Goal: Information Seeking & Learning: Find specific fact

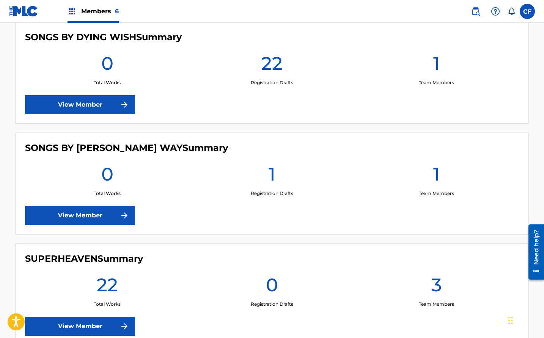
scroll to position [516, 0]
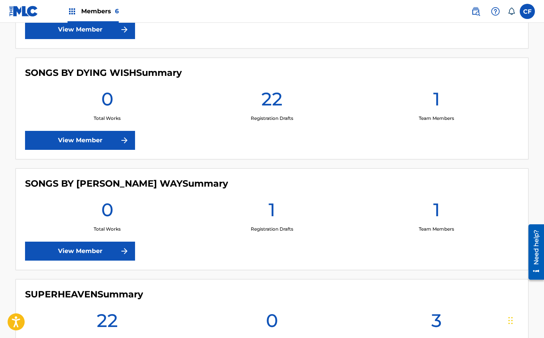
click at [89, 245] on link "View Member" at bounding box center [80, 251] width 110 height 19
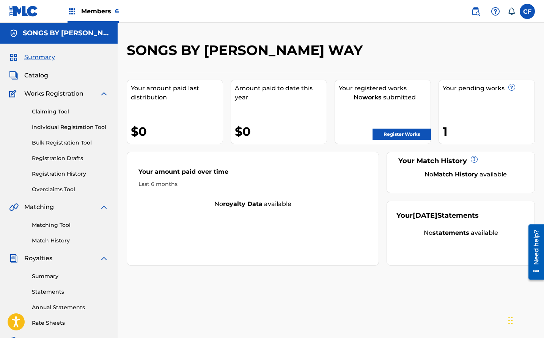
click at [395, 132] on link "Register Works" at bounding box center [401, 134] width 58 height 11
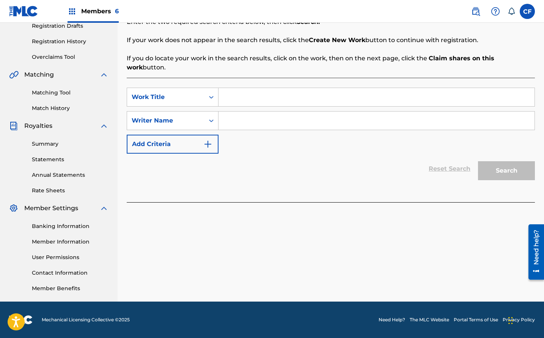
scroll to position [94, 0]
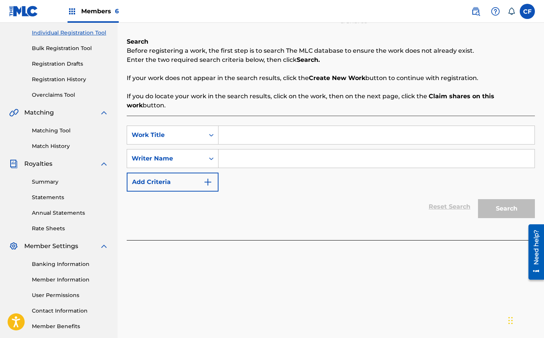
click at [61, 47] on link "Bulk Registration Tool" at bounding box center [70, 48] width 77 height 8
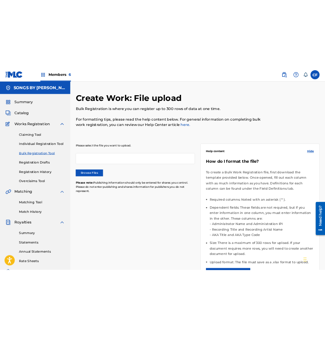
scroll to position [153, 0]
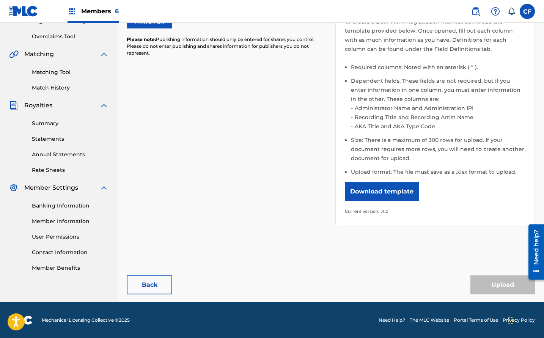
click at [400, 190] on button "Download template" at bounding box center [382, 191] width 74 height 19
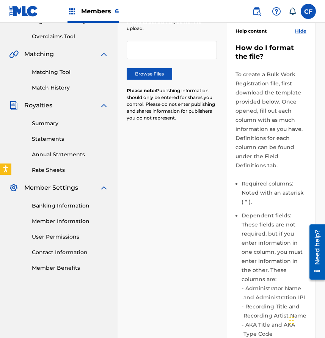
click at [68, 219] on link "Member Information" at bounding box center [70, 221] width 77 height 8
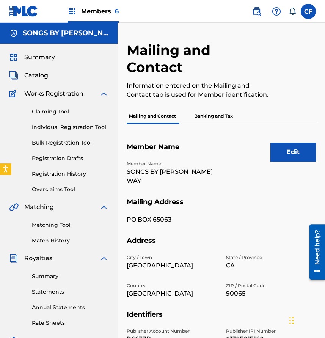
click at [176, 174] on p "SONGS BY [PERSON_NAME] WAY" at bounding box center [172, 176] width 90 height 18
copy p "SONGS BY [PERSON_NAME] WAY"
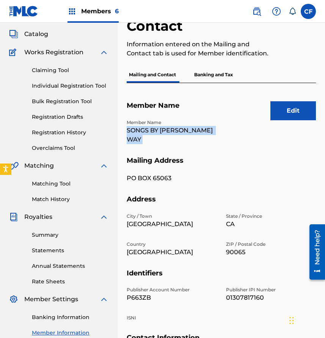
scroll to position [124, 0]
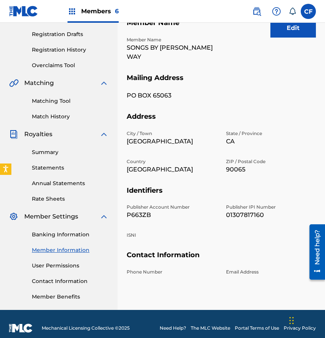
click at [144, 210] on p "P663ZB" at bounding box center [172, 214] width 90 height 9
copy p "P663ZB"
click at [242, 210] on p "01307817160" at bounding box center [271, 214] width 90 height 9
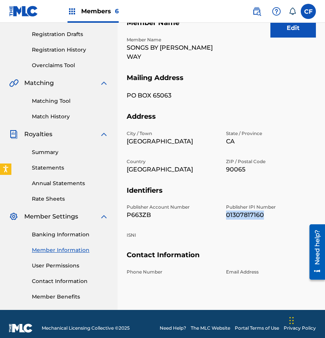
copy p "01307817160"
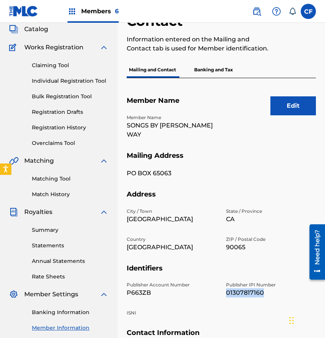
scroll to position [42, 0]
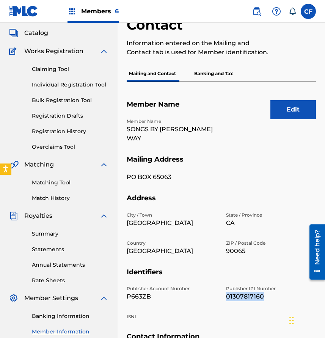
click at [65, 99] on link "Bulk Registration Tool" at bounding box center [70, 100] width 77 height 8
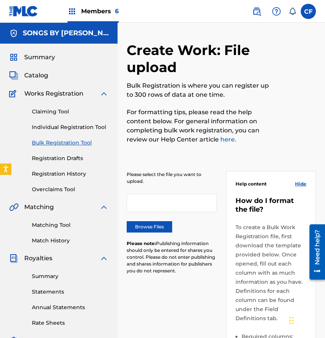
click at [153, 230] on label "Browse Files" at bounding box center [150, 226] width 46 height 11
click at [0, 0] on input "Browse Files" at bounding box center [0, 0] width 0 height 0
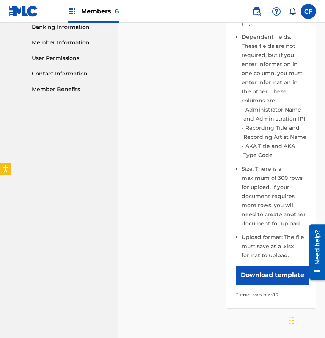
scroll to position [393, 0]
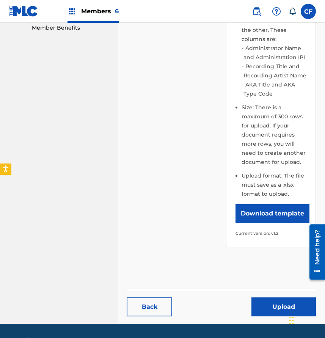
click at [275, 309] on button "Upload" at bounding box center [283, 306] width 64 height 19
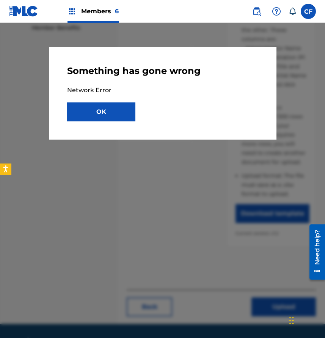
click at [97, 113] on button "OK" at bounding box center [101, 111] width 68 height 19
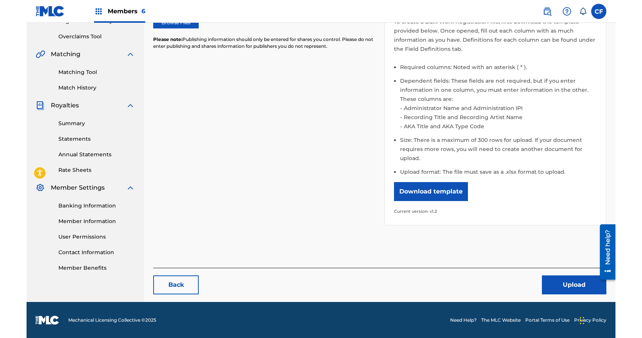
scroll to position [132, 0]
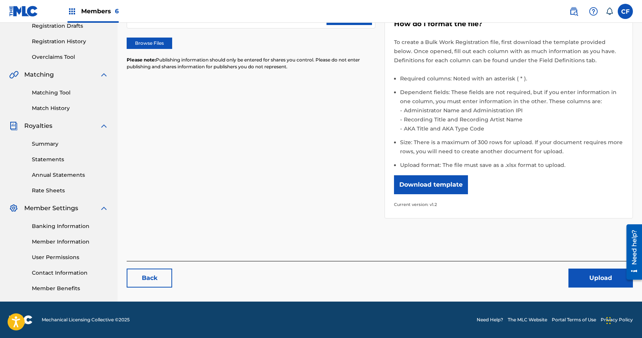
click at [543, 275] on button "Upload" at bounding box center [601, 278] width 64 height 19
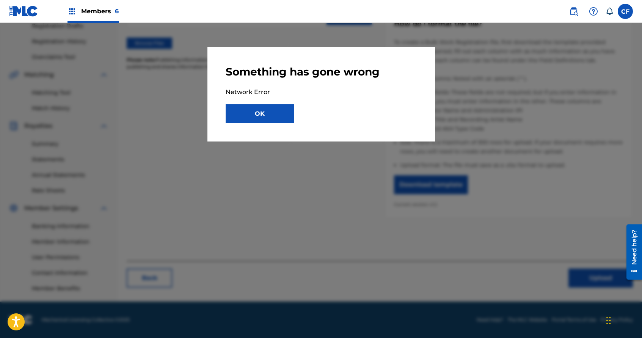
click at [240, 111] on button "OK" at bounding box center [260, 113] width 68 height 19
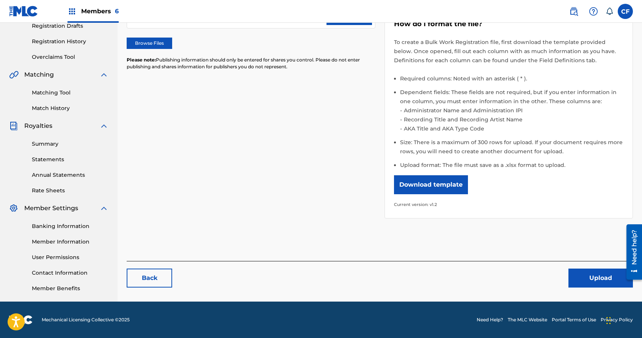
scroll to position [0, 0]
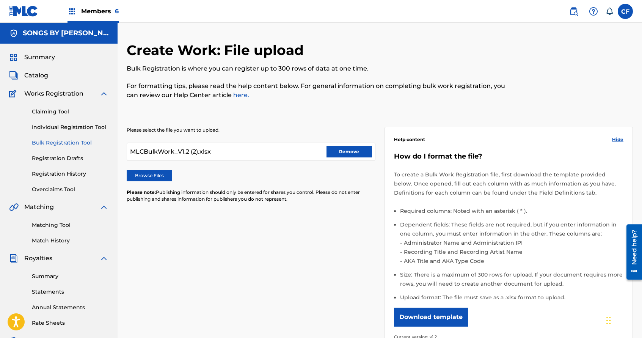
click at [338, 152] on button "Remove" at bounding box center [350, 151] width 46 height 11
click at [155, 173] on label "Browse Files" at bounding box center [150, 175] width 46 height 11
click at [0, 0] on input "Browse Files" at bounding box center [0, 0] width 0 height 0
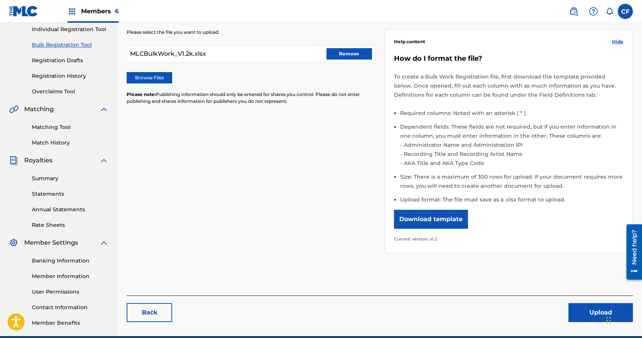
click at [543, 306] on button "Upload" at bounding box center [601, 312] width 64 height 19
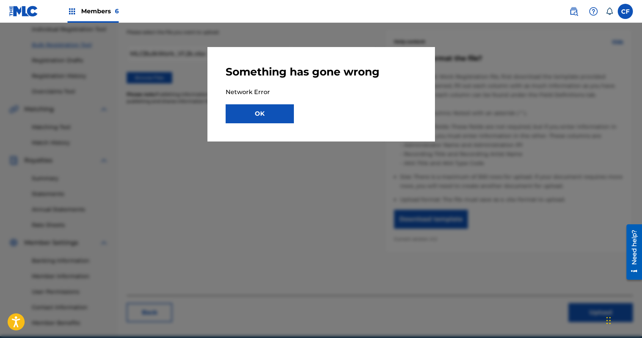
click at [255, 105] on button "OK" at bounding box center [260, 113] width 68 height 19
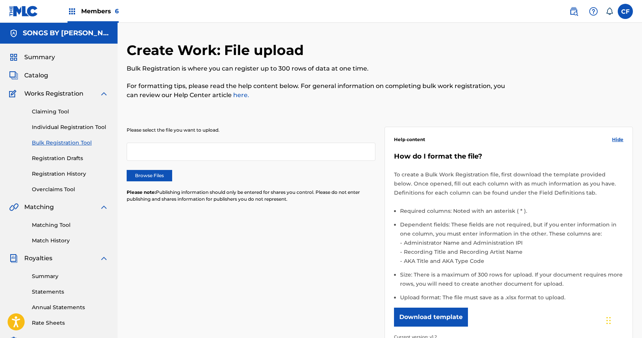
click at [154, 169] on div "Please select the file you want to upload. Browse Files Please note: Publishing…" at bounding box center [251, 169] width 249 height 85
click at [152, 176] on label "Browse Files" at bounding box center [150, 175] width 46 height 11
click at [0, 0] on input "Browse Files" at bounding box center [0, 0] width 0 height 0
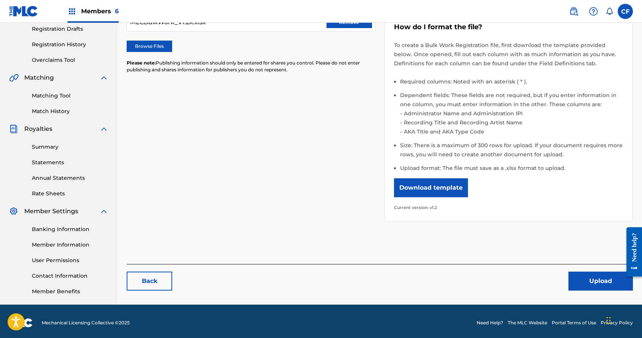
scroll to position [132, 0]
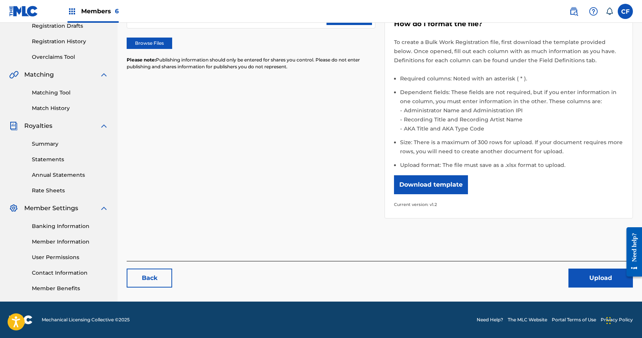
click at [583, 274] on button "Upload" at bounding box center [601, 278] width 64 height 19
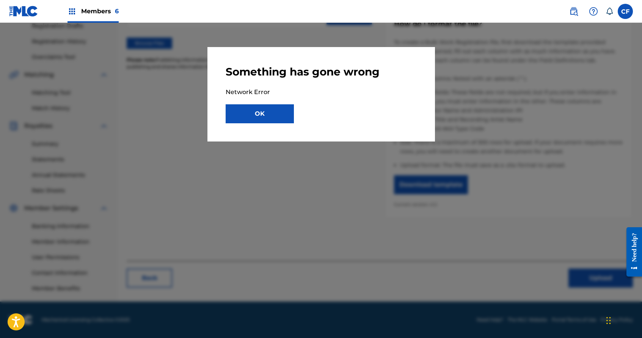
click at [251, 126] on div "Something has gone wrong Network Error OK" at bounding box center [321, 94] width 228 height 94
click at [254, 113] on button "OK" at bounding box center [260, 113] width 68 height 19
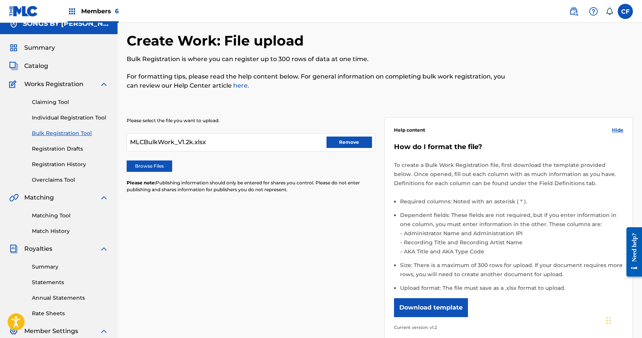
scroll to position [0, 0]
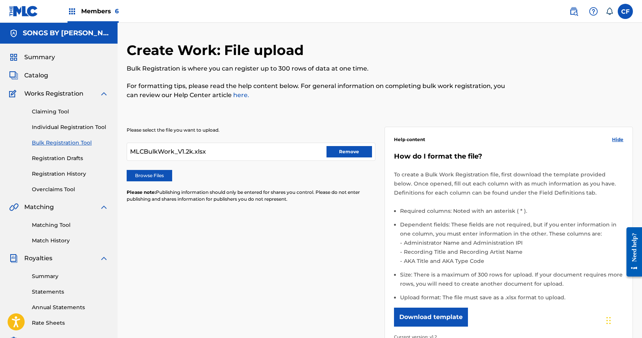
click at [88, 124] on link "Individual Registration Tool" at bounding box center [70, 127] width 77 height 8
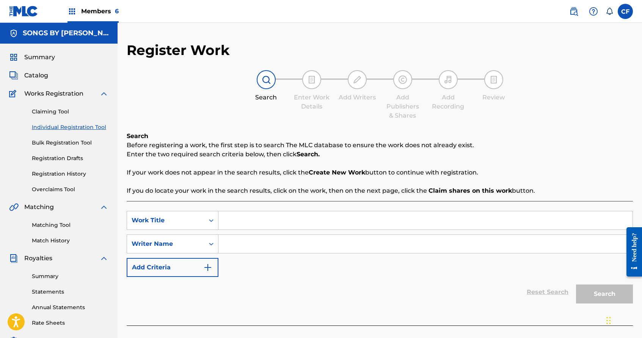
click at [67, 144] on link "Bulk Registration Tool" at bounding box center [70, 143] width 77 height 8
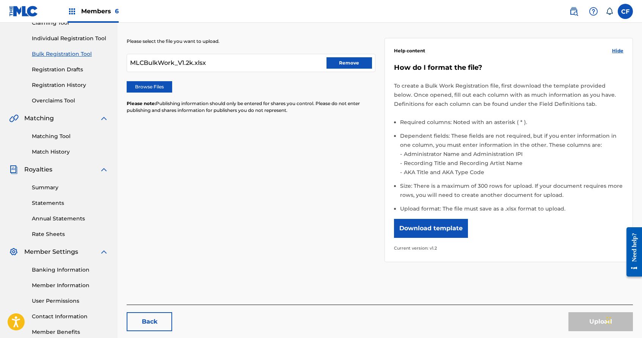
scroll to position [98, 0]
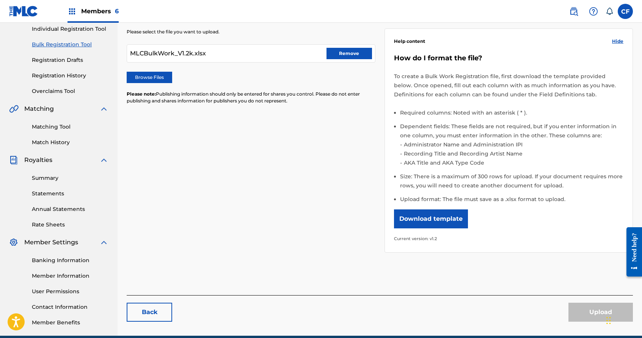
click at [350, 48] on button "Remove" at bounding box center [350, 53] width 46 height 11
click at [142, 86] on div "Please select the file you want to upload. Browse Files Please note: Publishing…" at bounding box center [251, 70] width 249 height 85
click at [152, 79] on label "Browse Files" at bounding box center [150, 77] width 46 height 11
click at [0, 0] on input "Browse Files" at bounding box center [0, 0] width 0 height 0
click at [588, 310] on button "Upload" at bounding box center [601, 312] width 64 height 19
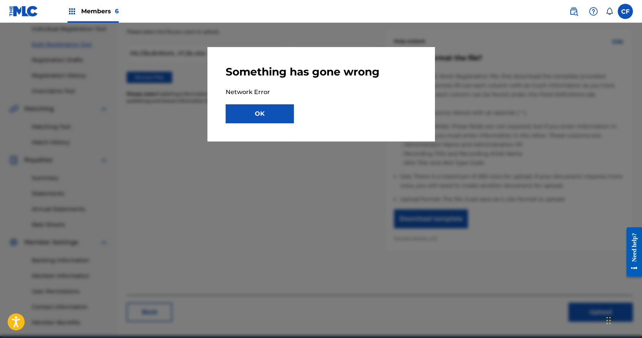
click at [248, 110] on button "OK" at bounding box center [260, 113] width 68 height 19
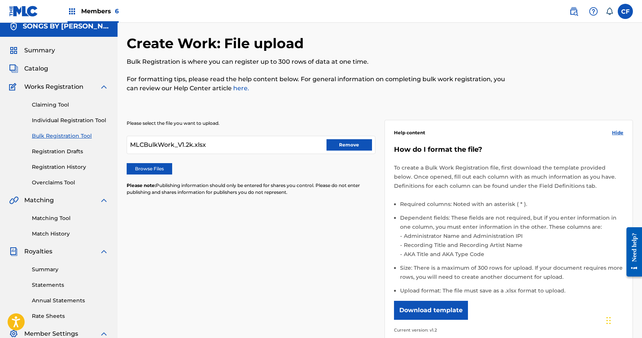
scroll to position [0, 0]
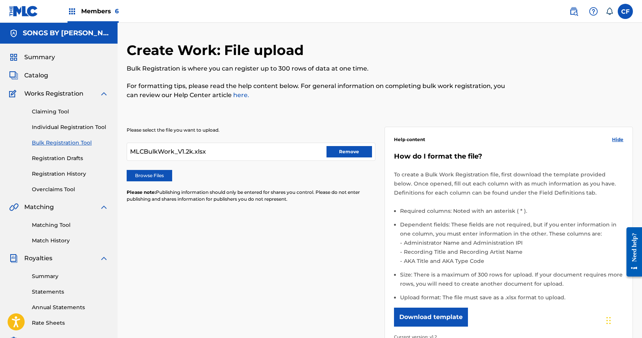
click at [46, 55] on span "Summary" at bounding box center [39, 57] width 31 height 9
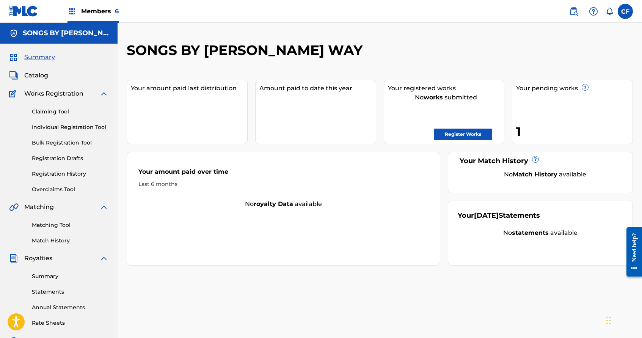
click at [626, 11] on label at bounding box center [625, 11] width 15 height 15
click at [625, 11] on input "CF Colin Feeney colin@goldtheoryartists.com Notification Preferences Profile Lo…" at bounding box center [625, 11] width 0 height 0
click at [555, 106] on p "Log out" at bounding box center [552, 107] width 18 height 7
click at [625, 11] on input "CF Colin Feeney colin@goldtheoryartists.com Notification Preferences Profile Lo…" at bounding box center [625, 11] width 0 height 0
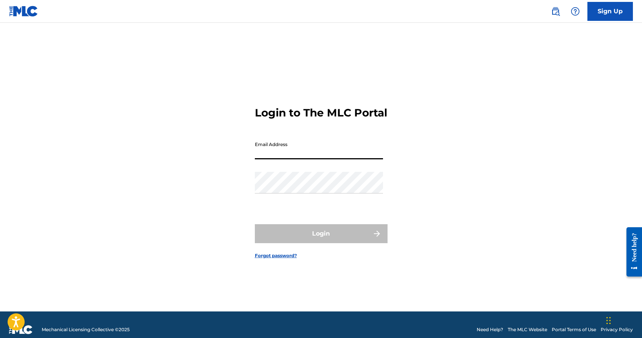
click at [287, 155] on input "Email Address" at bounding box center [319, 149] width 128 height 22
type input "[EMAIL_ADDRESS][DOMAIN_NAME]"
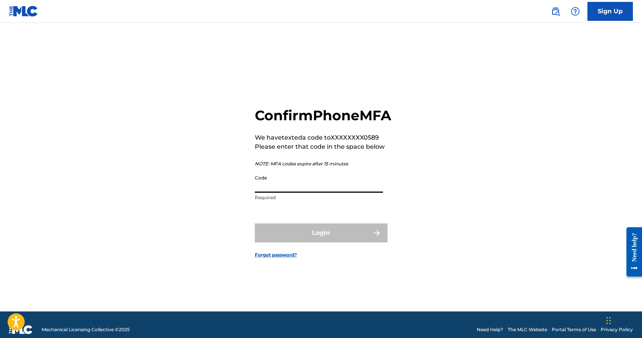
click at [266, 187] on input "Code" at bounding box center [319, 182] width 128 height 22
paste input "Harms Way"
paste input "300599"
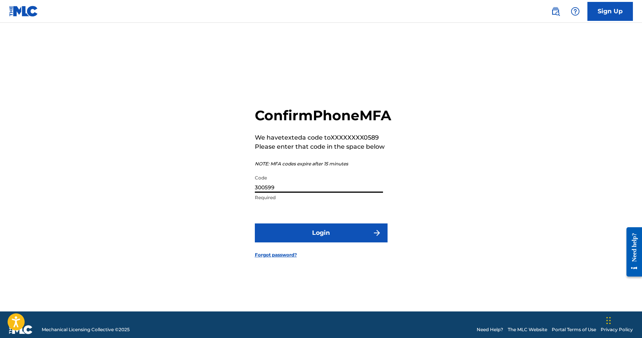
type input "300599"
click at [349, 242] on button "Login" at bounding box center [321, 232] width 133 height 19
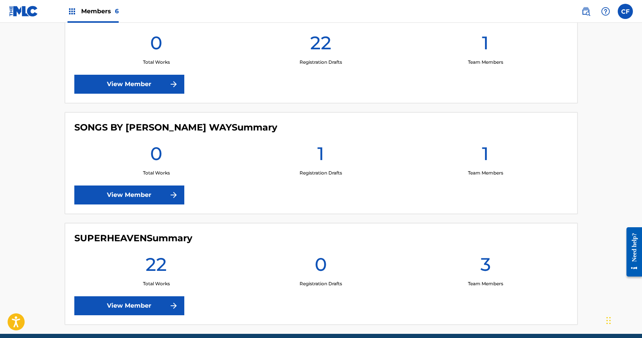
scroll to position [571, 0]
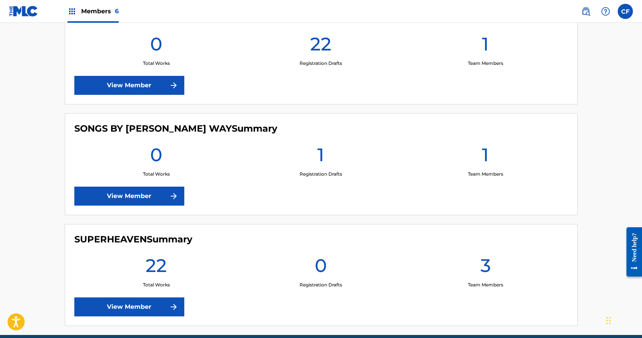
click at [133, 191] on link "View Member" at bounding box center [129, 196] width 110 height 19
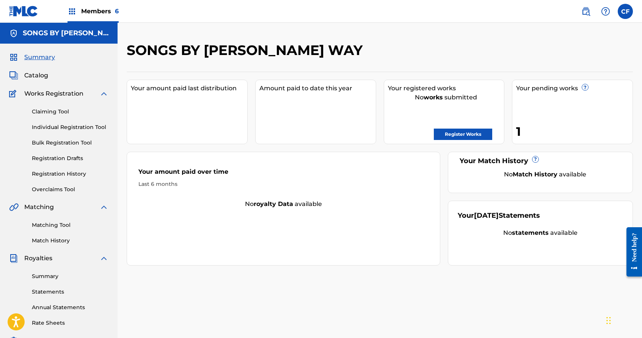
click at [75, 141] on link "Bulk Registration Tool" at bounding box center [70, 143] width 77 height 8
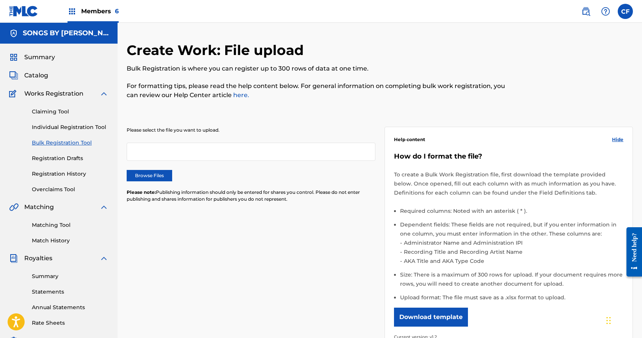
click at [141, 177] on label "Browse Files" at bounding box center [150, 175] width 46 height 11
click at [0, 0] on input "Browse Files" at bounding box center [0, 0] width 0 height 0
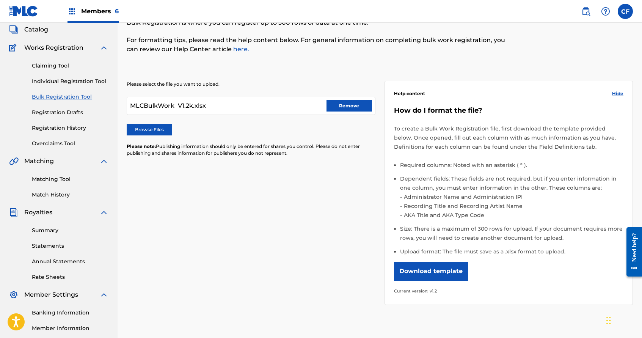
scroll to position [132, 0]
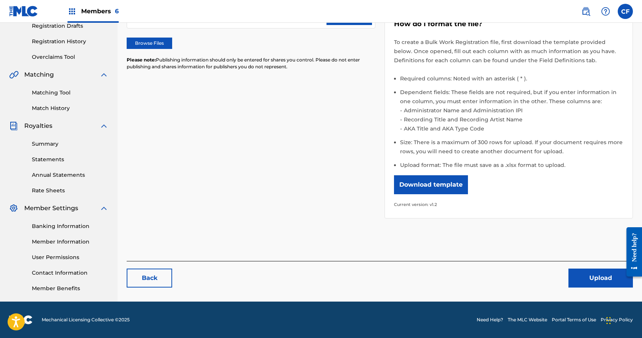
click at [595, 273] on button "Upload" at bounding box center [601, 278] width 64 height 19
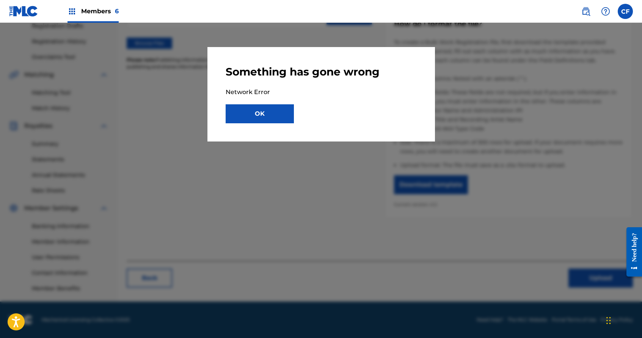
click at [260, 120] on button "OK" at bounding box center [260, 113] width 68 height 19
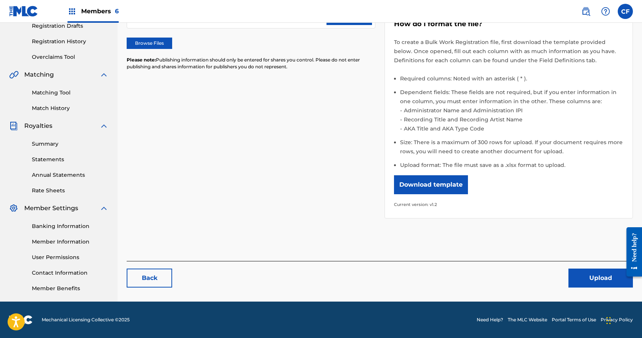
click at [150, 40] on label "Browse Files" at bounding box center [150, 43] width 46 height 11
click at [0, 0] on input "Browse Files" at bounding box center [0, 0] width 0 height 0
click at [579, 277] on button "Upload" at bounding box center [601, 278] width 64 height 19
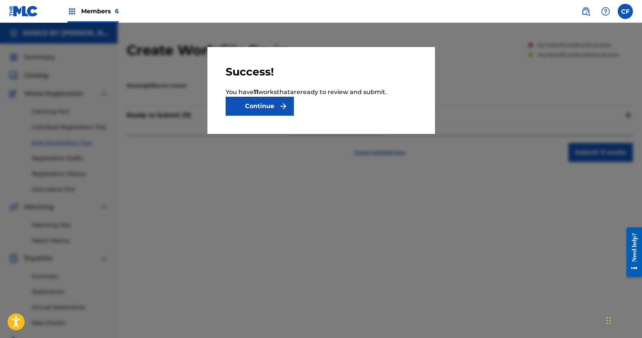
click at [256, 107] on button "Continue" at bounding box center [260, 106] width 68 height 19
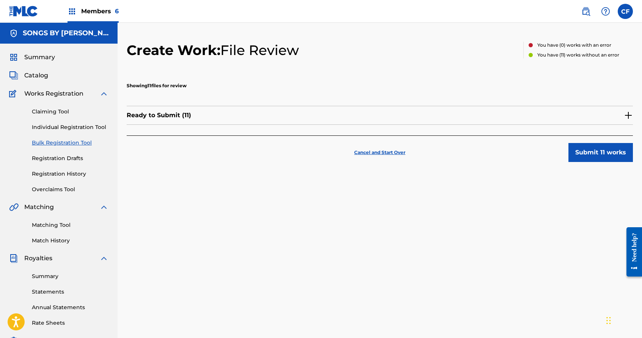
click at [569, 115] on div "Ready to Submit ( 11 )" at bounding box center [380, 115] width 506 height 19
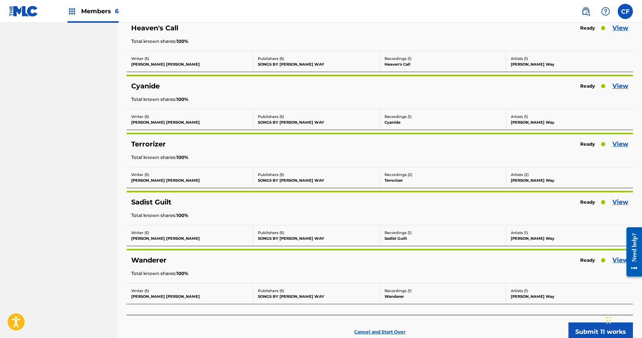
scroll to position [488, 0]
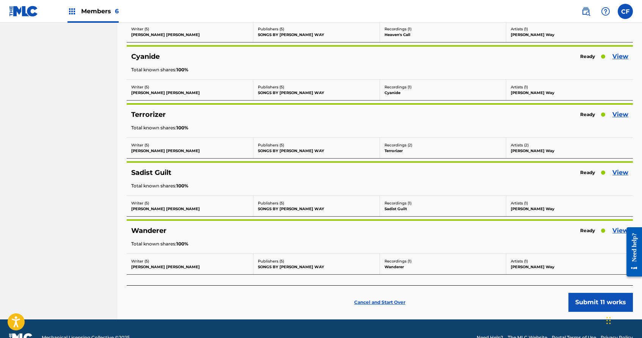
click at [617, 230] on link "View" at bounding box center [620, 230] width 16 height 9
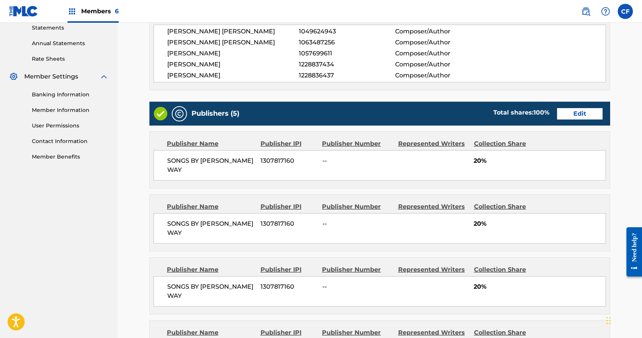
scroll to position [504, 0]
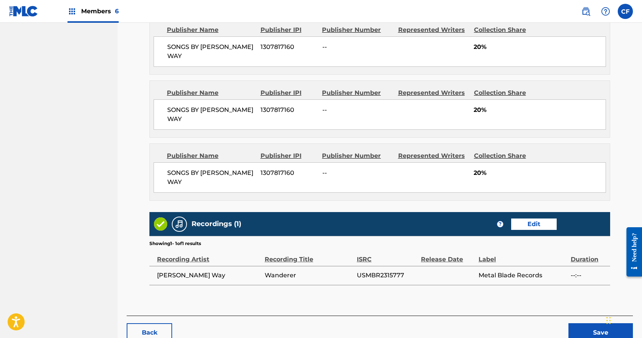
click at [145, 323] on button "Back" at bounding box center [150, 332] width 46 height 19
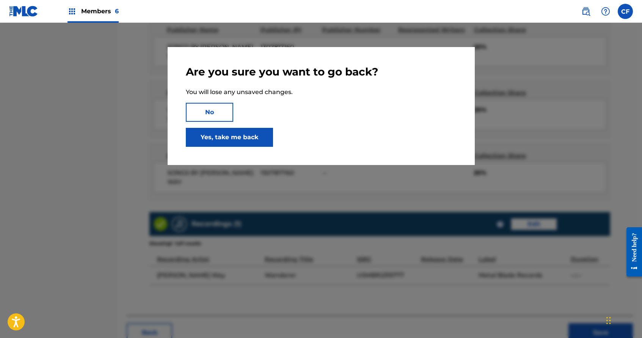
click at [245, 137] on link "Yes, take me back" at bounding box center [229, 137] width 87 height 19
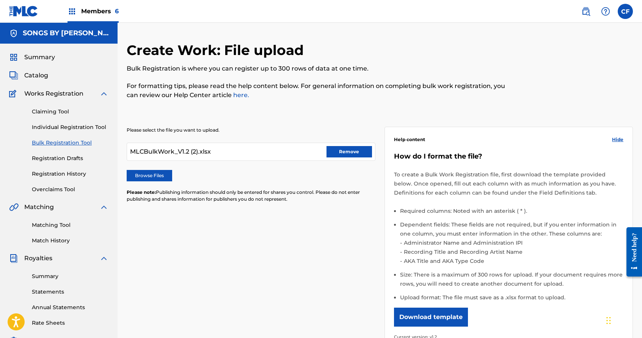
scroll to position [132, 0]
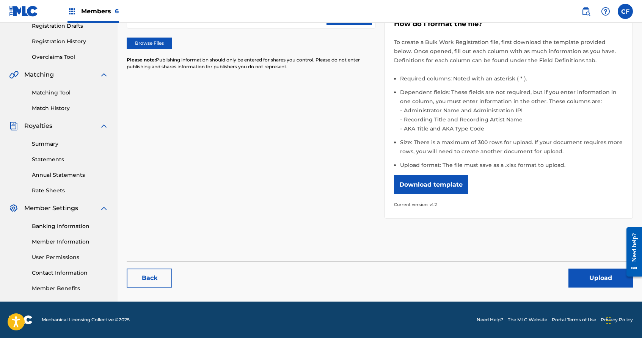
click at [597, 273] on button "Upload" at bounding box center [601, 278] width 64 height 19
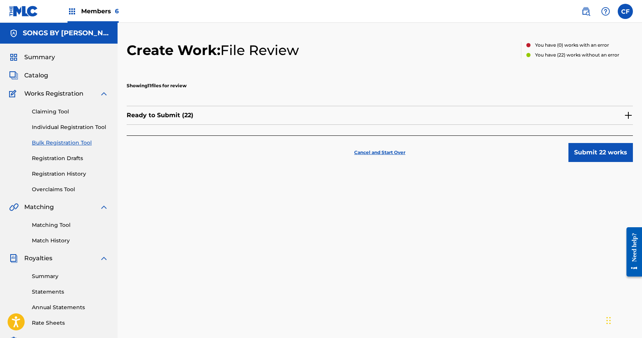
click at [535, 118] on div "Ready to Submit ( 22 )" at bounding box center [380, 115] width 506 height 19
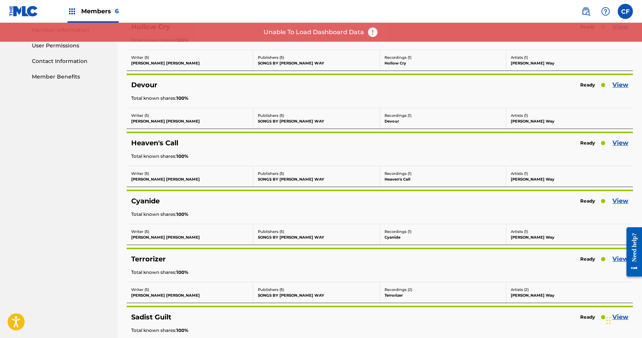
scroll to position [506, 0]
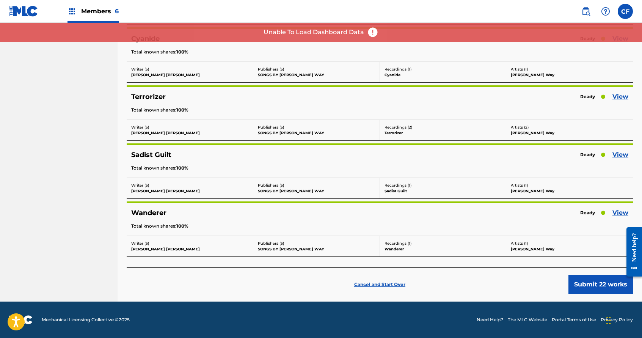
click at [390, 284] on p "Cancel and Start Over" at bounding box center [379, 284] width 51 height 7
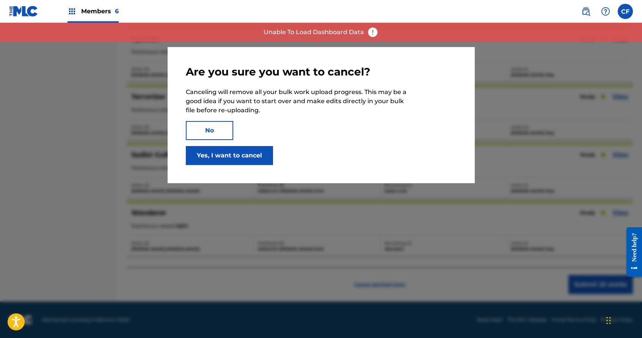
click at [203, 155] on button "Yes, I want to cancel" at bounding box center [229, 155] width 87 height 19
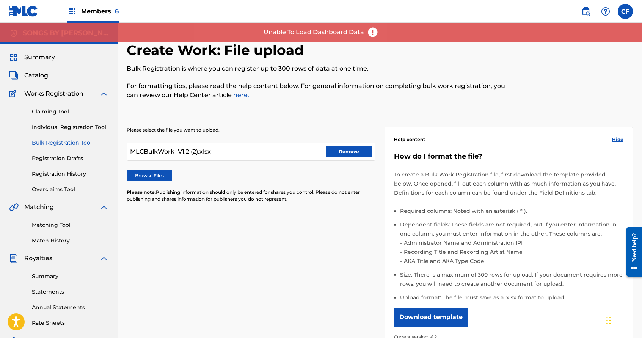
click at [366, 151] on button "Remove" at bounding box center [350, 151] width 46 height 11
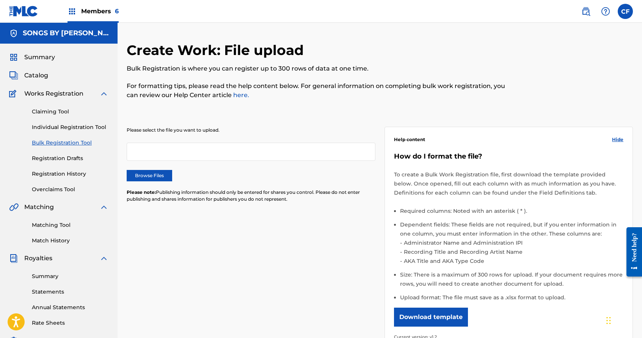
click at [147, 175] on label "Browse Files" at bounding box center [150, 175] width 46 height 11
click at [0, 0] on input "Browse Files" at bounding box center [0, 0] width 0 height 0
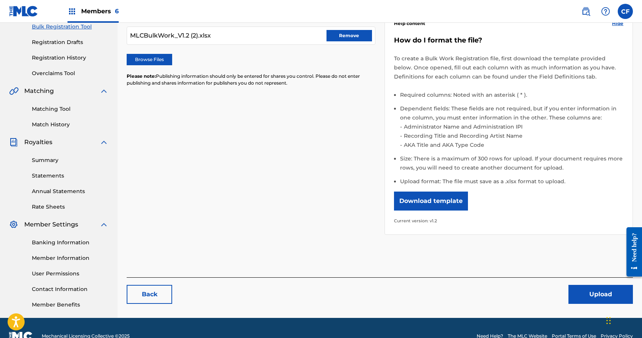
scroll to position [127, 0]
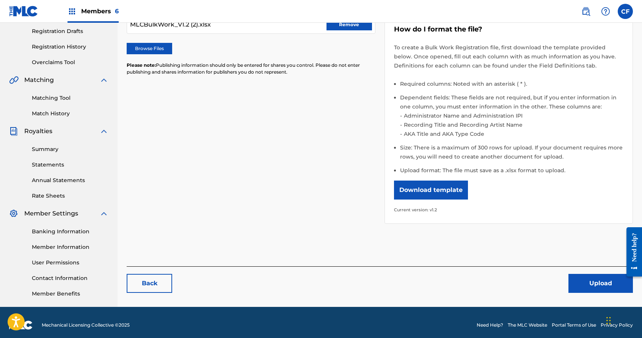
click at [587, 275] on button "Upload" at bounding box center [601, 283] width 64 height 19
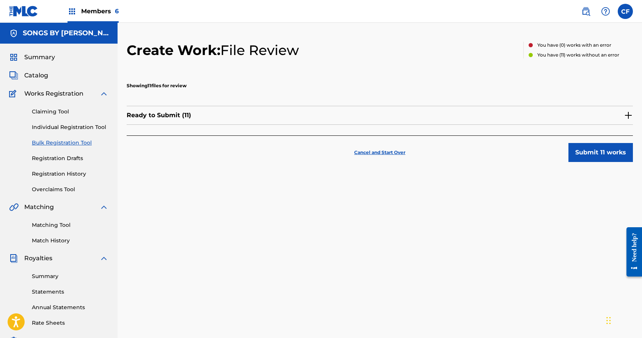
click at [526, 117] on div "Ready to Submit ( 11 )" at bounding box center [380, 115] width 506 height 19
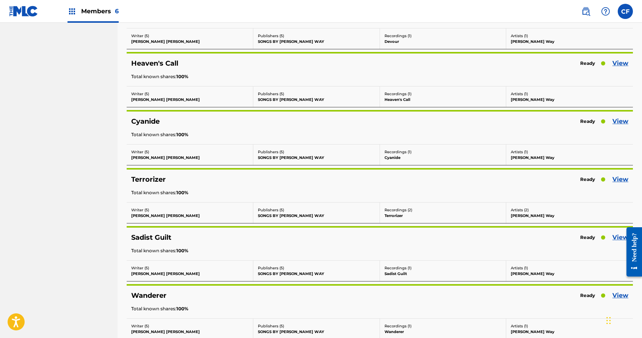
scroll to position [506, 0]
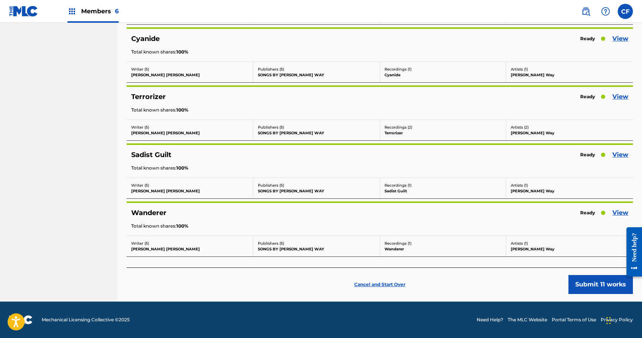
click at [604, 282] on button "Submit 11 works" at bounding box center [601, 284] width 64 height 19
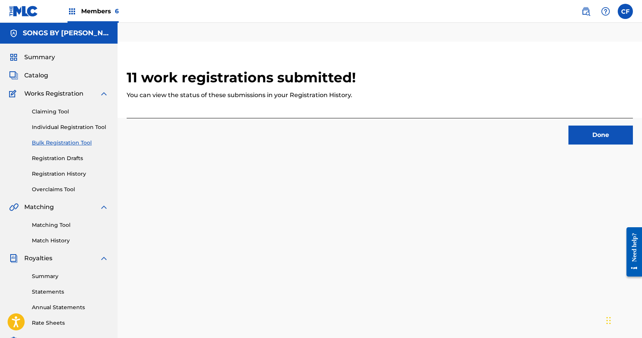
click at [591, 137] on button "Done" at bounding box center [601, 135] width 64 height 19
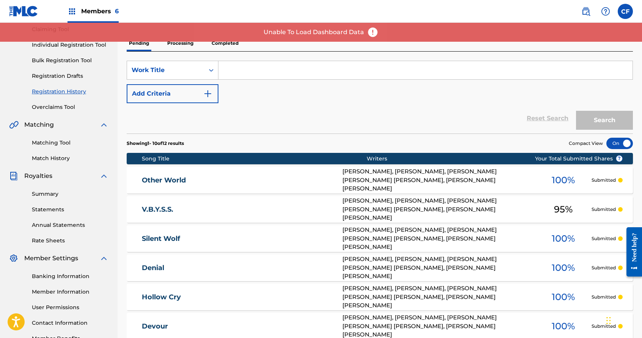
scroll to position [94, 0]
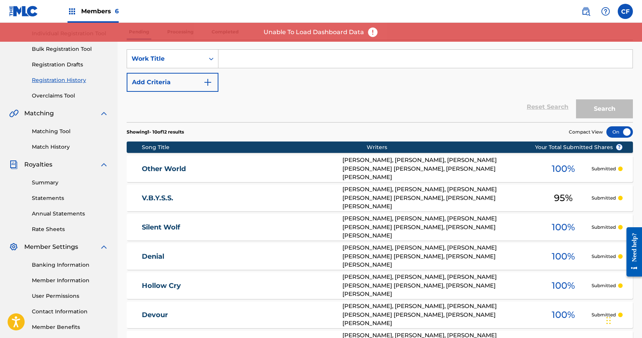
click at [153, 194] on link "V.B.Y.S.S." at bounding box center [237, 198] width 190 height 9
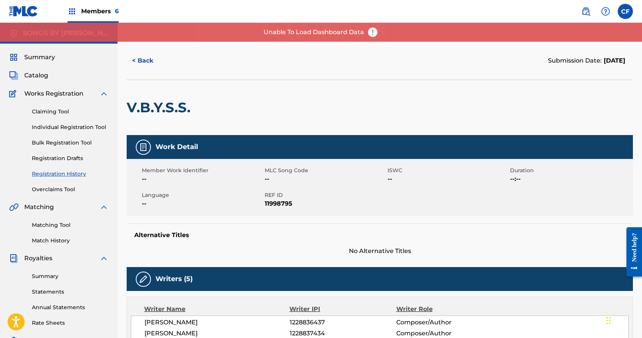
click at [139, 64] on button "< Back" at bounding box center [150, 60] width 46 height 19
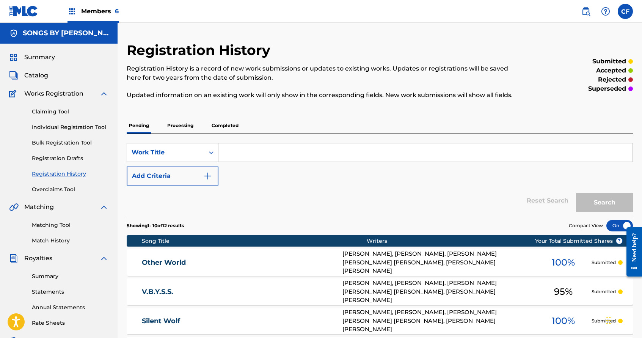
click at [31, 9] on img at bounding box center [23, 11] width 29 height 11
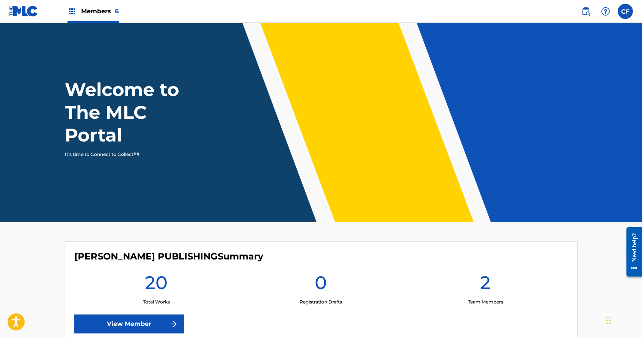
click at [133, 320] on link "View Member" at bounding box center [129, 323] width 110 height 19
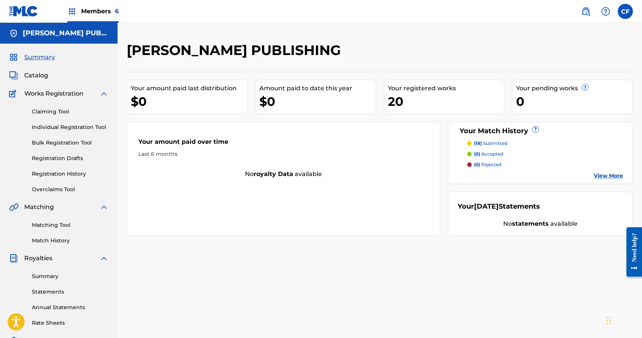
click at [53, 225] on link "Matching Tool" at bounding box center [70, 225] width 77 height 8
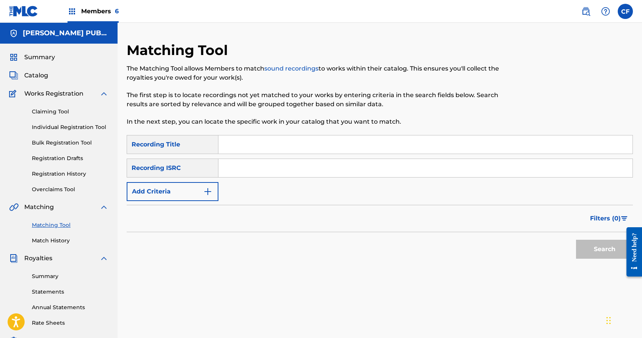
click at [61, 240] on link "Match History" at bounding box center [70, 241] width 77 height 8
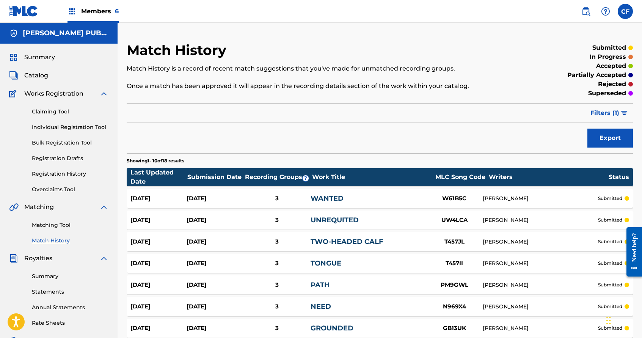
click at [46, 110] on link "Claiming Tool" at bounding box center [70, 112] width 77 height 8
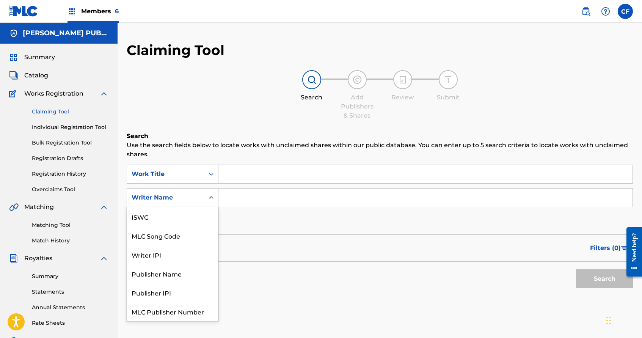
click at [199, 193] on div "Writer Name" at bounding box center [165, 197] width 77 height 14
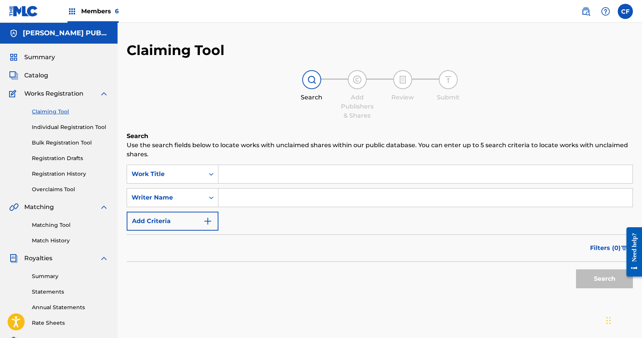
click at [275, 198] on input "Search Form" at bounding box center [425, 197] width 414 height 18
click at [271, 198] on input "Search Form" at bounding box center [425, 197] width 414 height 18
click at [576, 269] on button "Search" at bounding box center [604, 278] width 57 height 19
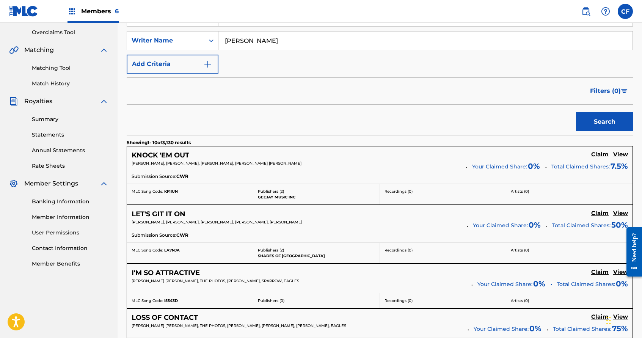
scroll to position [0, 0]
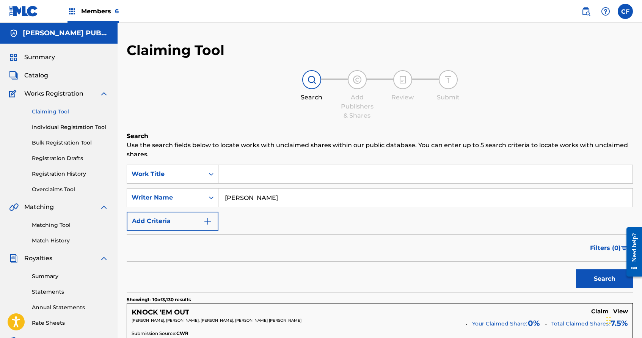
click at [237, 197] on input "[PERSON_NAME]" at bounding box center [425, 197] width 414 height 18
type input "[PERSON_NAME]"
click at [576, 269] on button "Search" at bounding box center [604, 278] width 57 height 19
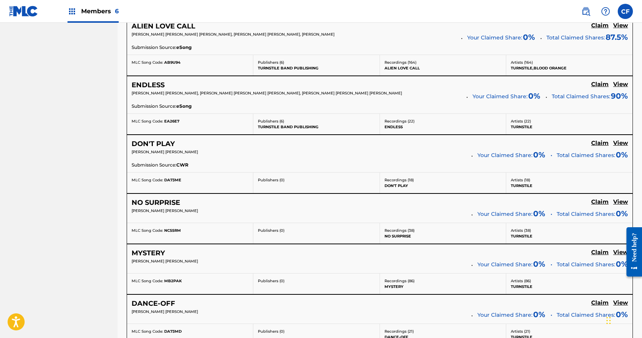
scroll to position [553, 0]
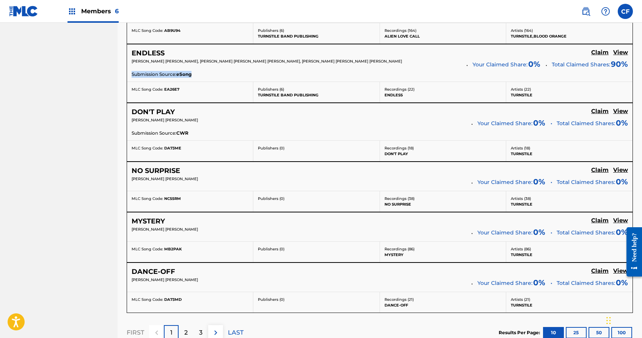
drag, startPoint x: 178, startPoint y: 73, endPoint x: 122, endPoint y: 73, distance: 56.1
copy p "Submission Source: eSong"
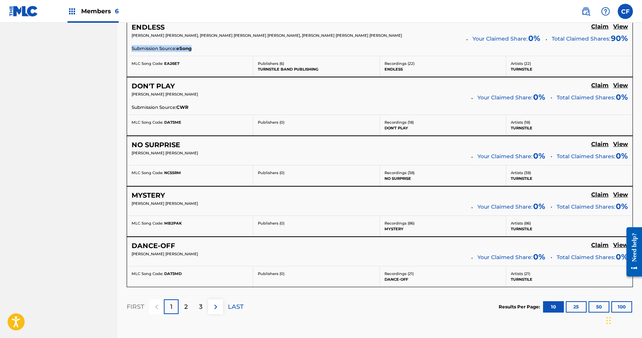
scroll to position [641, 0]
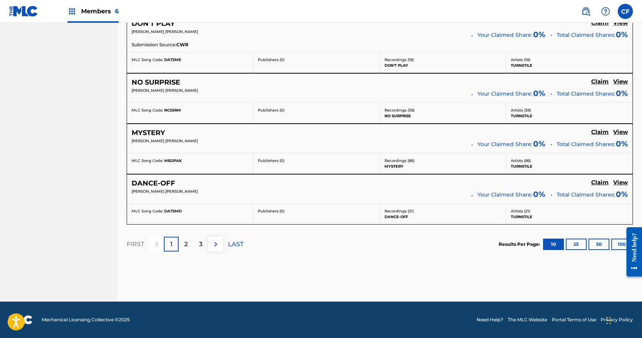
click at [185, 244] on p "2" at bounding box center [185, 244] width 3 height 9
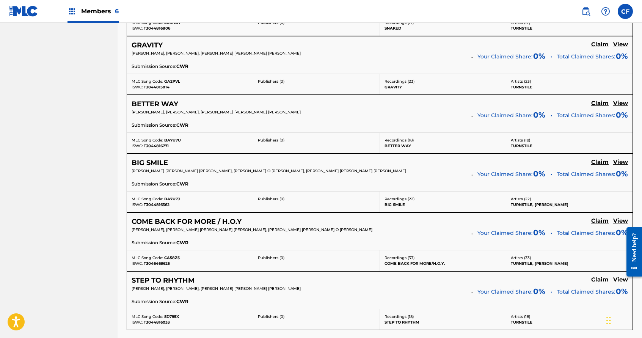
scroll to position [650, 0]
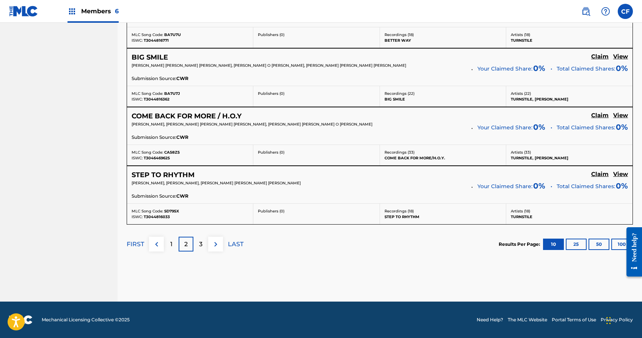
click at [203, 245] on div "3" at bounding box center [200, 244] width 15 height 15
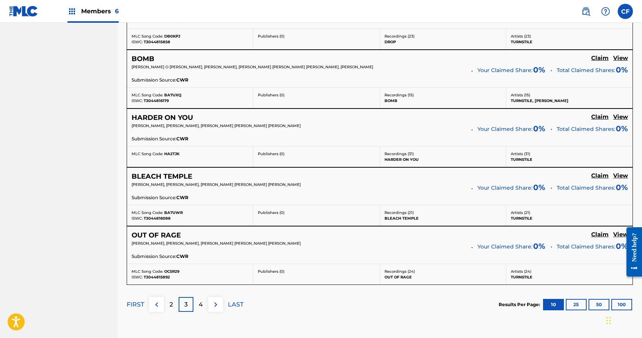
scroll to position [666, 0]
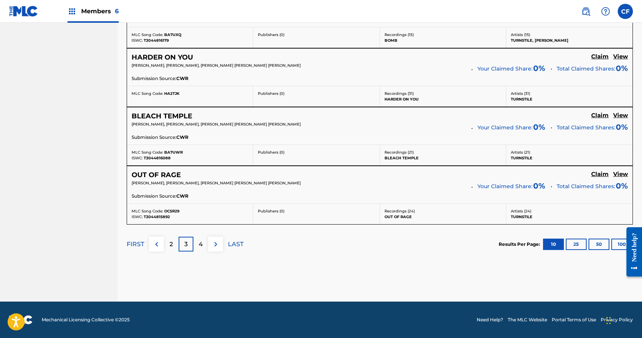
click at [202, 243] on p "4" at bounding box center [201, 244] width 4 height 9
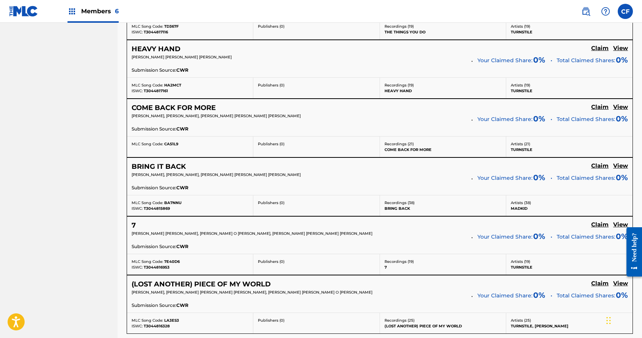
scroll to position [584, 0]
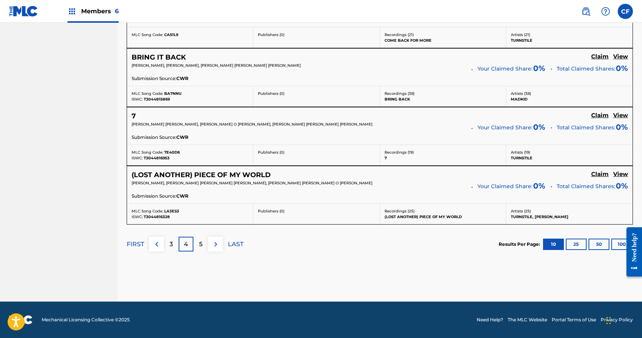
click at [194, 250] on div "5" at bounding box center [200, 244] width 15 height 15
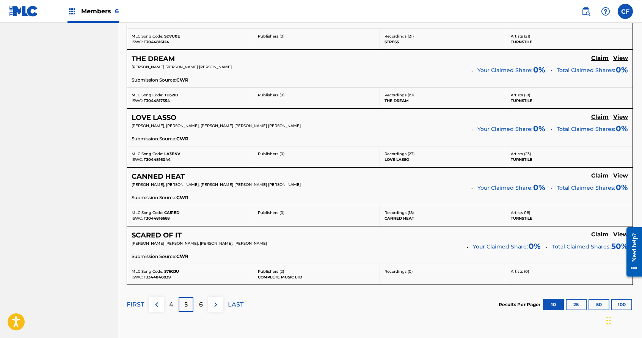
scroll to position [600, 0]
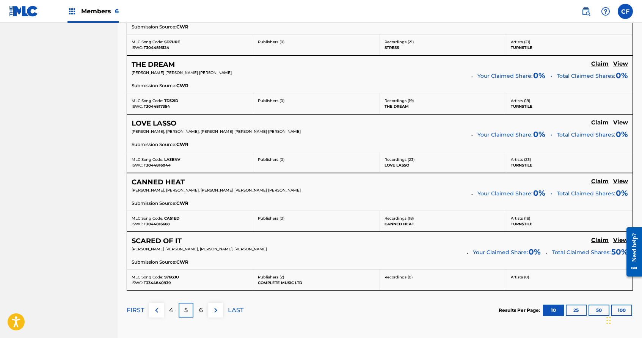
click at [616, 241] on h5 "View" at bounding box center [620, 240] width 15 height 7
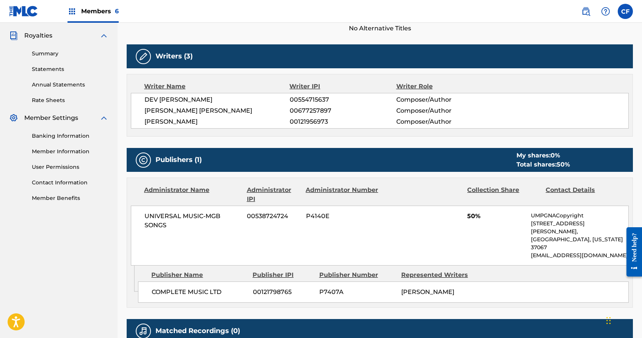
scroll to position [208, 0]
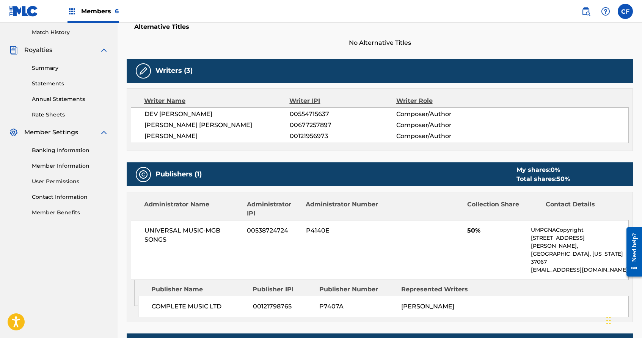
scroll to position [600, 0]
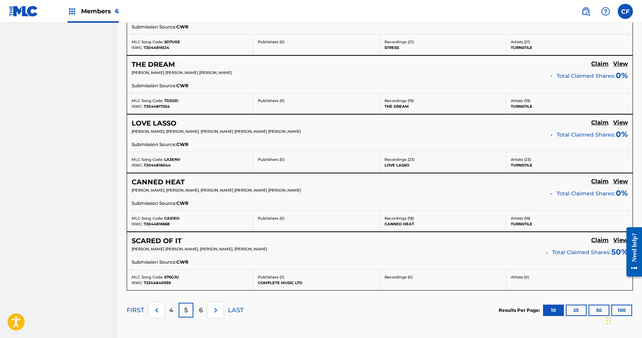
click at [198, 309] on div "6" at bounding box center [200, 310] width 15 height 15
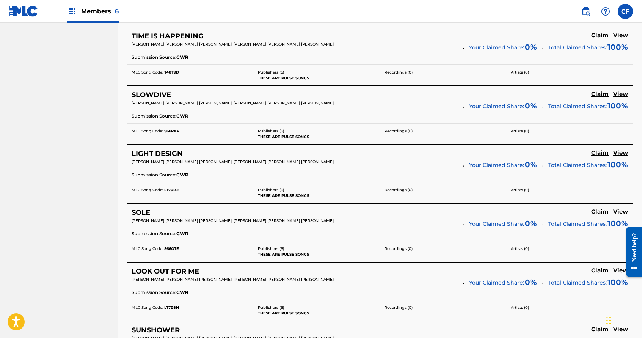
scroll to position [666, 0]
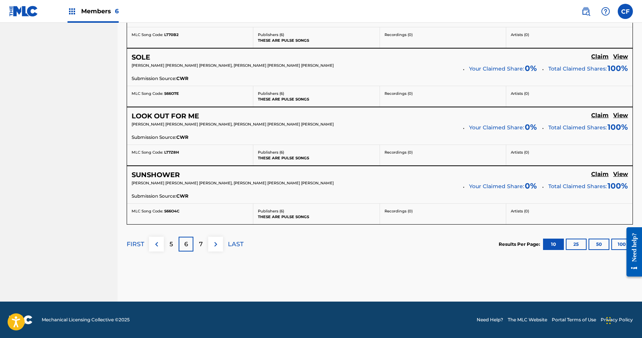
click at [171, 248] on p "5" at bounding box center [171, 244] width 3 height 9
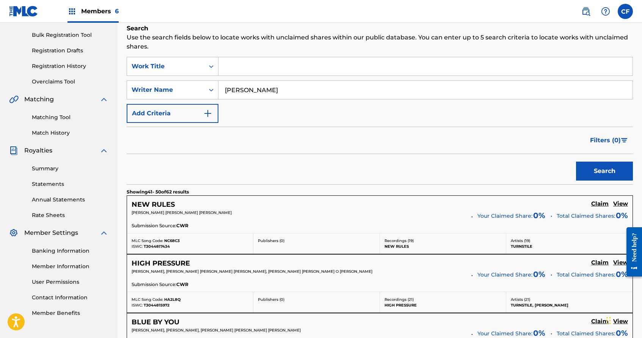
scroll to position [107, 0]
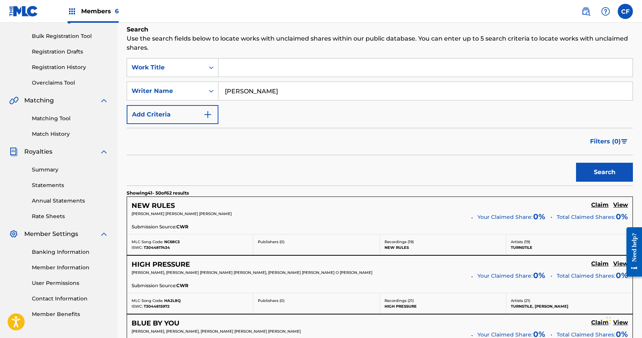
click at [35, 16] on img at bounding box center [23, 11] width 29 height 11
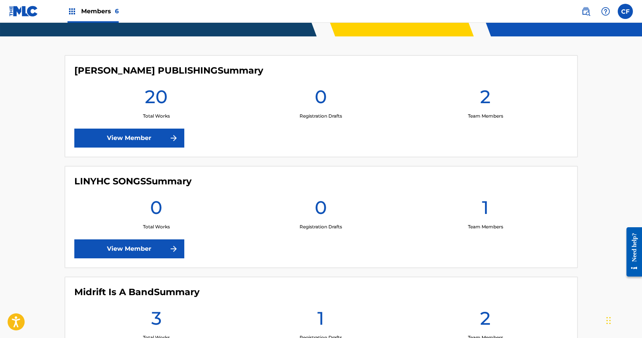
scroll to position [206, 0]
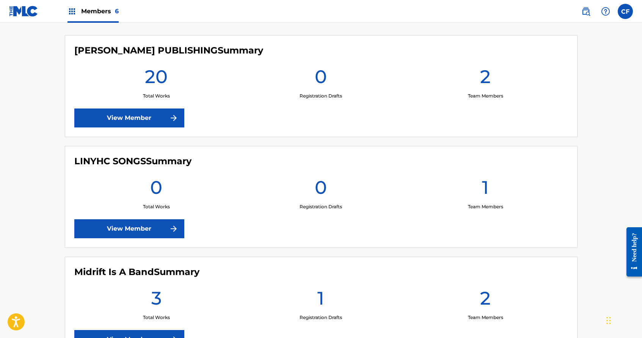
click at [135, 123] on link "View Member" at bounding box center [129, 117] width 110 height 19
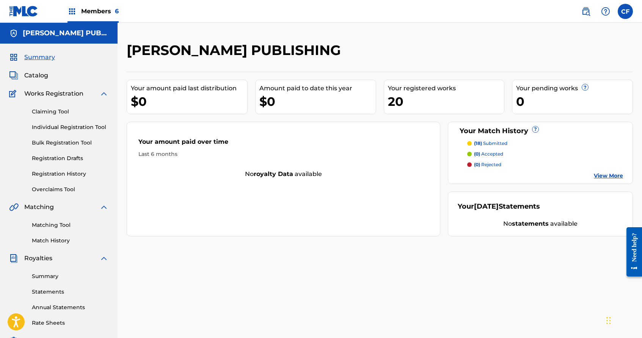
click at [22, 10] on img at bounding box center [23, 11] width 29 height 11
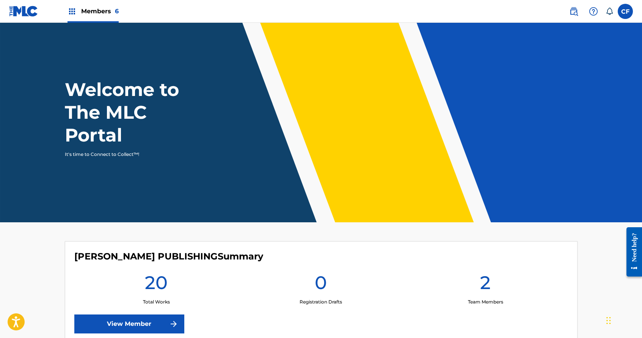
click at [575, 10] on img at bounding box center [573, 11] width 9 height 9
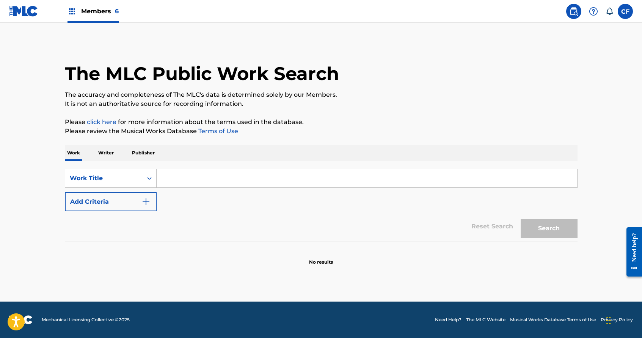
click at [189, 177] on input "Search Form" at bounding box center [367, 178] width 421 height 18
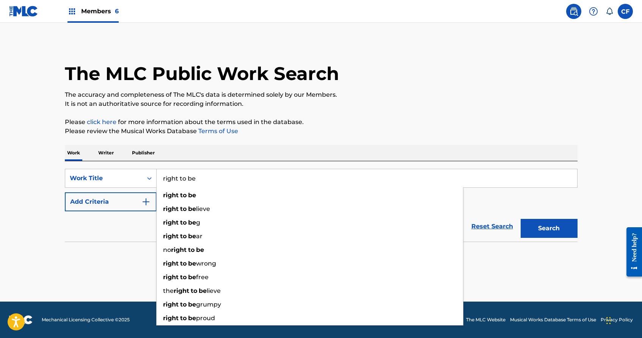
type input "right to be"
click at [521, 219] on button "Search" at bounding box center [549, 228] width 57 height 19
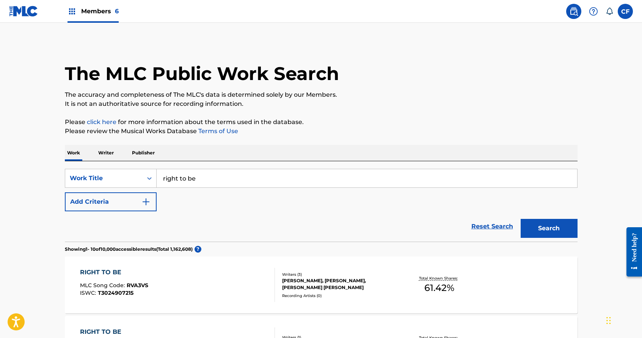
click at [122, 206] on button "Add Criteria" at bounding box center [111, 201] width 92 height 19
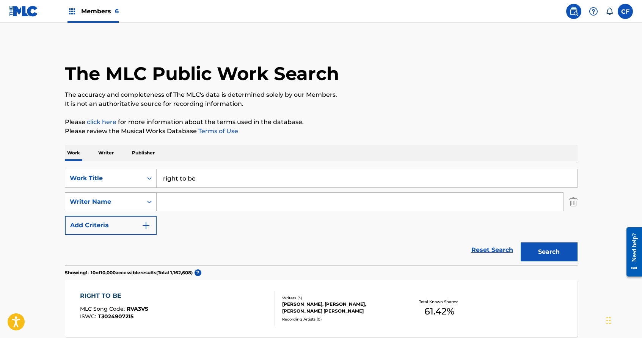
click at [124, 201] on div "Writer Name" at bounding box center [104, 201] width 68 height 9
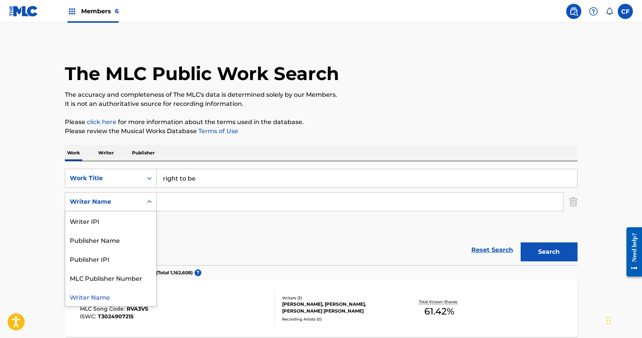
click at [185, 196] on input "Search Form" at bounding box center [360, 202] width 407 height 18
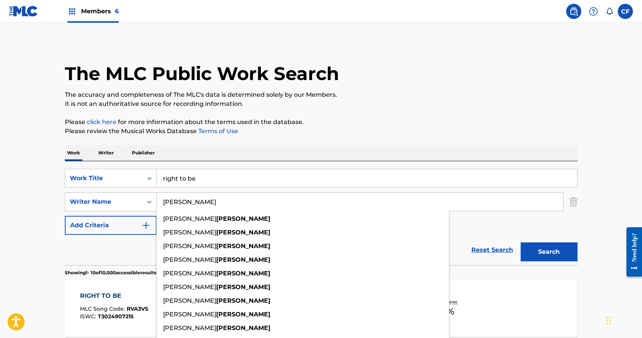
type input "[PERSON_NAME]"
click at [521, 242] on button "Search" at bounding box center [549, 251] width 57 height 19
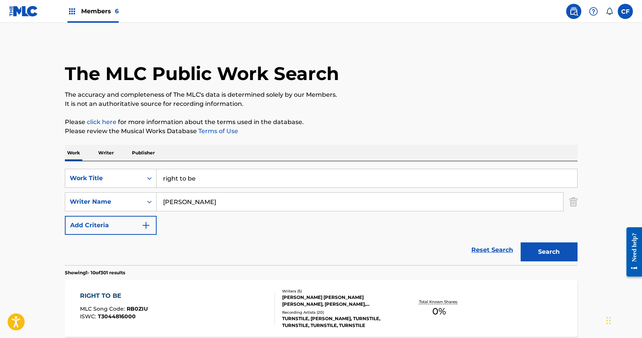
click at [210, 169] on input "right to be" at bounding box center [367, 178] width 421 height 18
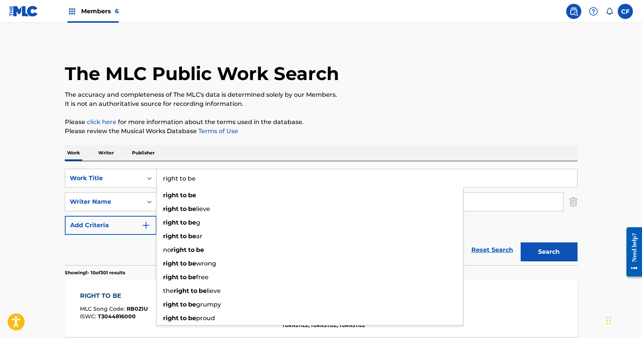
click at [202, 182] on input "right to be" at bounding box center [367, 178] width 421 height 18
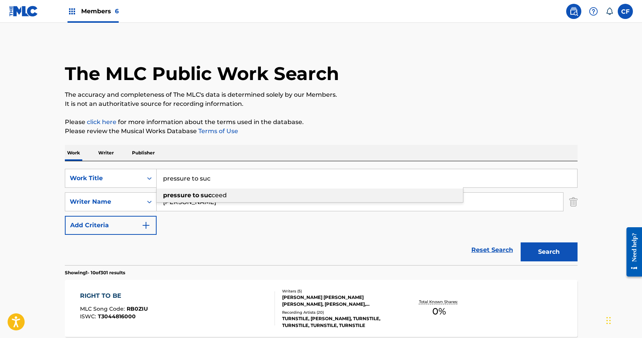
click at [203, 199] on div "pressure to suc ceed" at bounding box center [310, 195] width 306 height 14
type input "pressure to succeed"
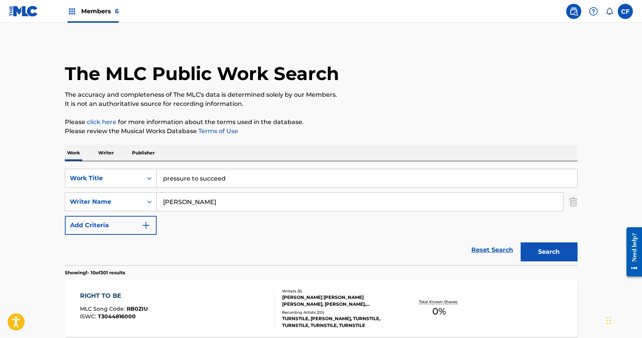
click at [544, 246] on button "Search" at bounding box center [549, 251] width 57 height 19
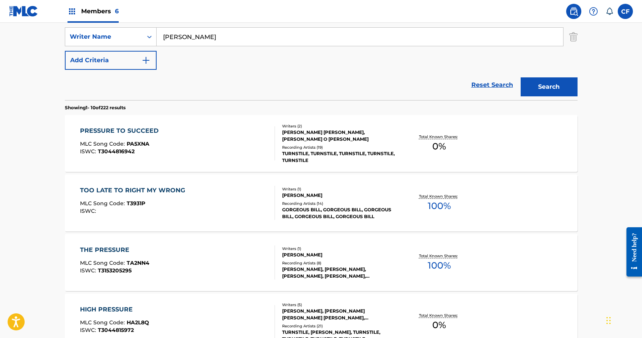
scroll to position [126, 0]
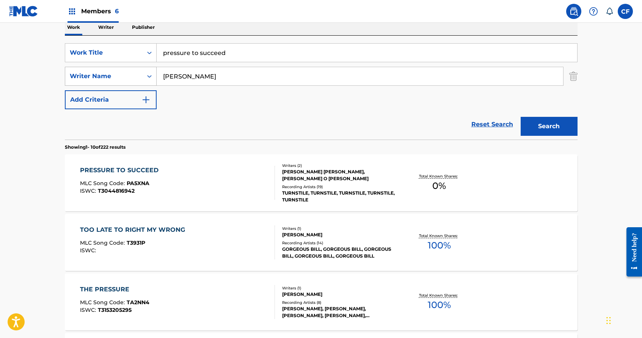
click at [116, 81] on div "Writer Name" at bounding box center [103, 76] width 77 height 14
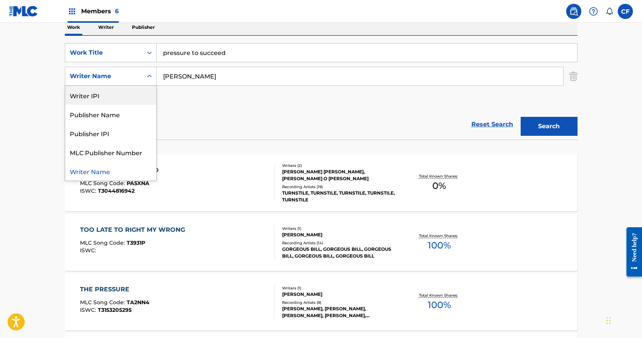
click at [168, 77] on input "[PERSON_NAME]" at bounding box center [360, 76] width 407 height 18
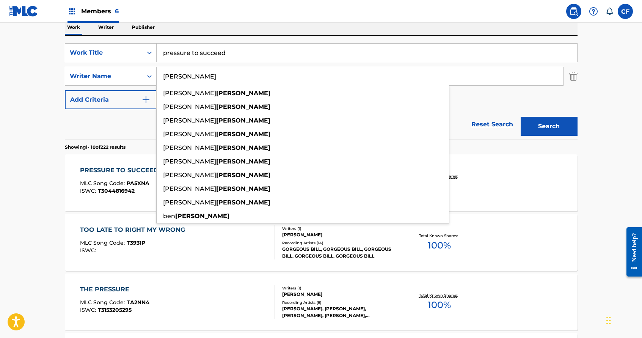
click at [168, 77] on input "[PERSON_NAME]" at bounding box center [360, 76] width 407 height 18
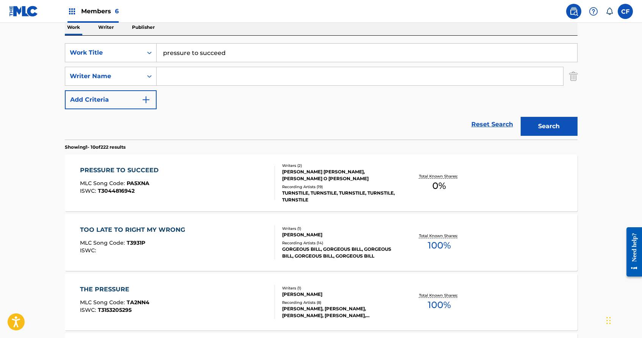
click at [117, 63] on div "SearchWithCriteriaba05ffeb-451d-4c27-8f23-d98fa422b694 Work Title pressure to s…" at bounding box center [321, 76] width 513 height 66
click at [127, 52] on div "Work Title" at bounding box center [104, 52] width 68 height 9
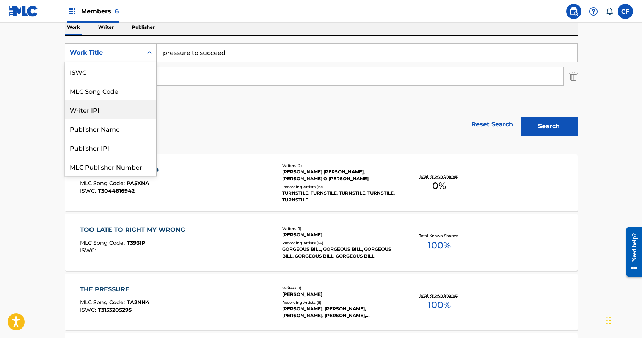
scroll to position [19, 0]
click at [204, 99] on div "SearchWithCriteriaba05ffeb-451d-4c27-8f23-d98fa422b694 Publisher Name, 4 of 7. …" at bounding box center [321, 76] width 513 height 66
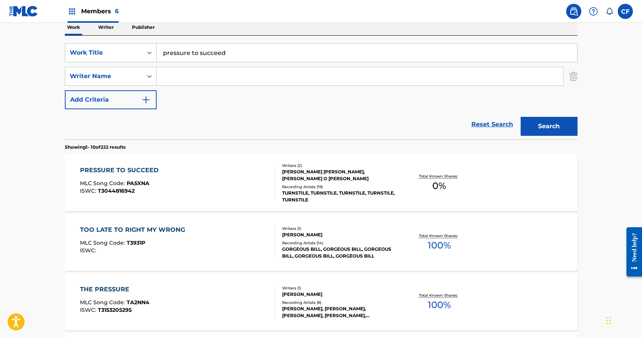
click at [97, 28] on p "Writer" at bounding box center [106, 27] width 20 height 16
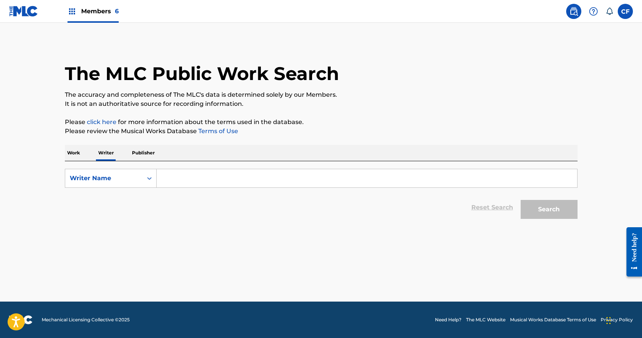
click at [199, 173] on input "Search Form" at bounding box center [367, 178] width 421 height 18
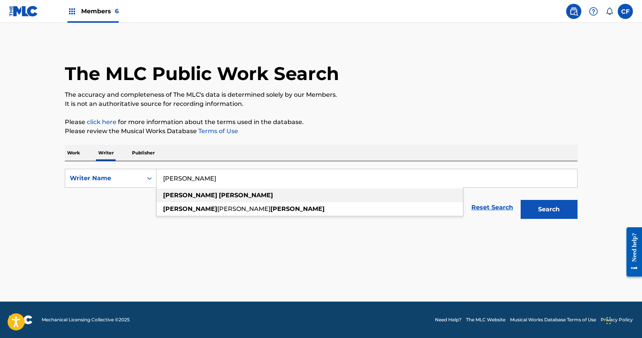
type input "[PERSON_NAME]"
click at [219, 197] on strong "[PERSON_NAME]" at bounding box center [246, 195] width 54 height 7
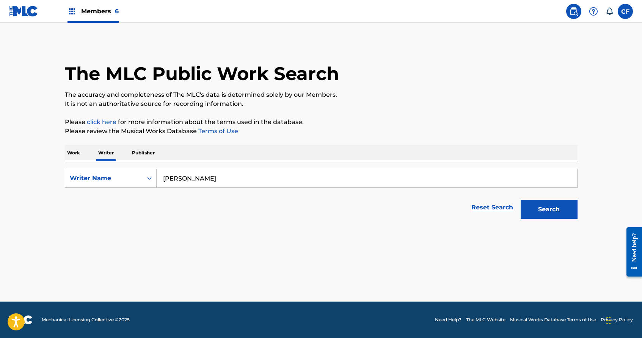
click at [551, 214] on button "Search" at bounding box center [549, 209] width 57 height 19
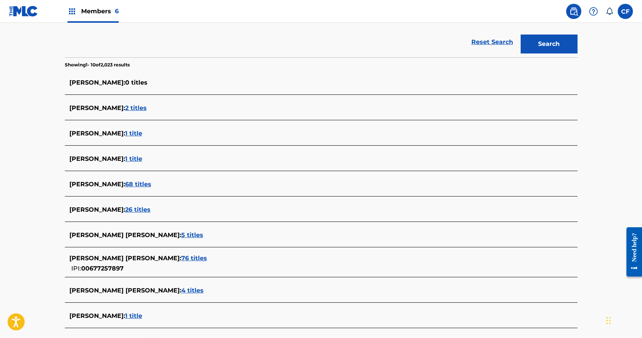
scroll to position [215, 0]
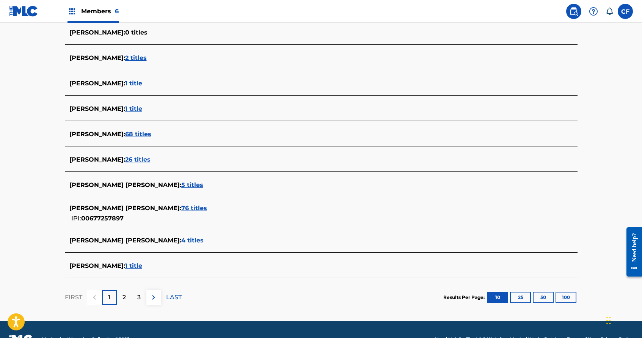
click at [181, 206] on span "76 titles" at bounding box center [194, 207] width 26 height 7
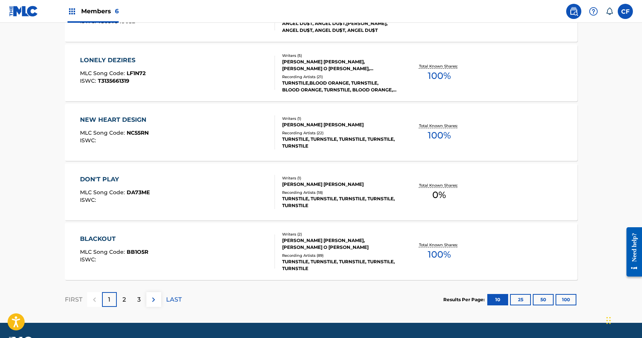
scroll to position [569, 0]
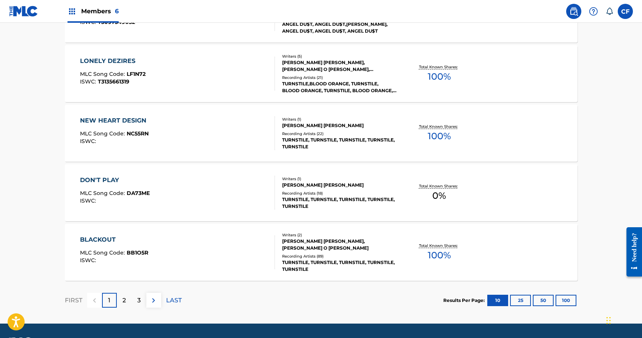
click at [122, 299] on p "2" at bounding box center [123, 300] width 3 height 9
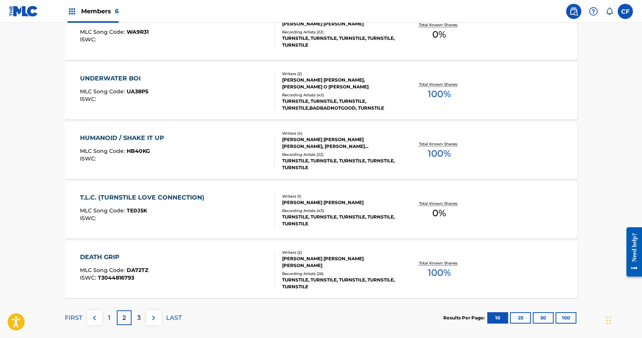
scroll to position [590, 0]
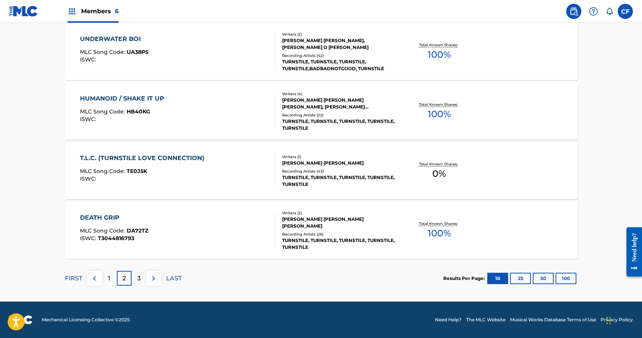
click at [138, 281] on p "3" at bounding box center [138, 278] width 3 height 9
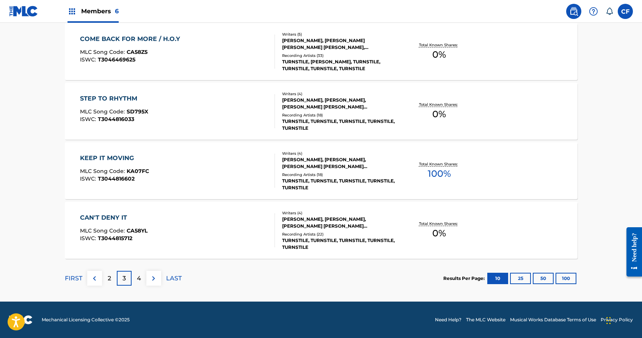
click at [138, 278] on p "4" at bounding box center [139, 278] width 4 height 9
click at [138, 272] on div "5" at bounding box center [139, 278] width 15 height 15
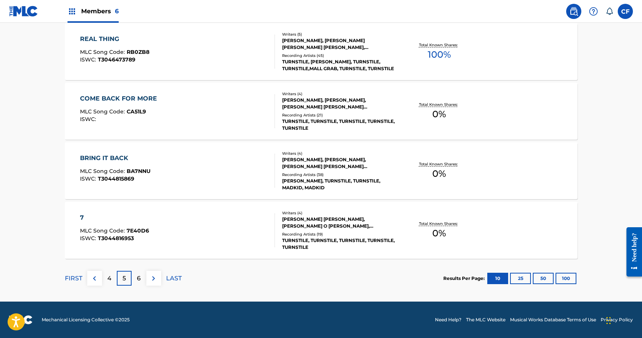
click at [138, 272] on div "6" at bounding box center [139, 278] width 15 height 15
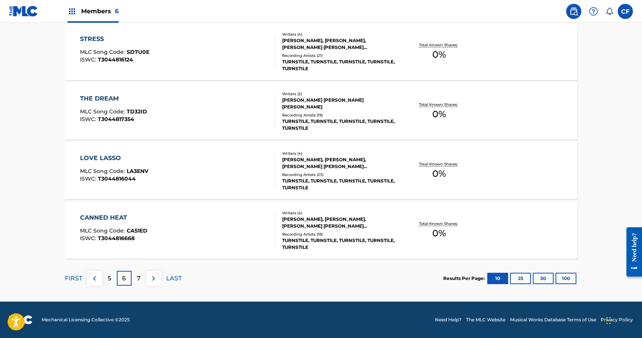
click at [141, 281] on div "7" at bounding box center [139, 278] width 15 height 15
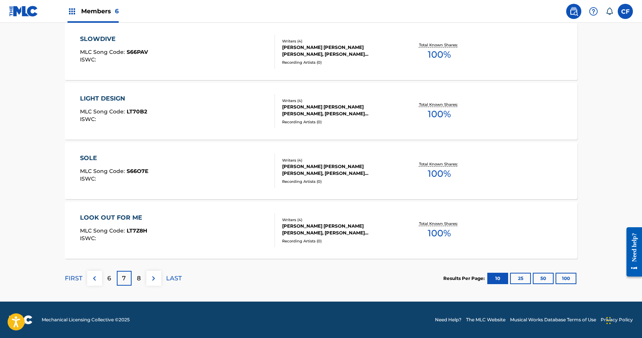
click at [141, 281] on div "8" at bounding box center [139, 278] width 15 height 15
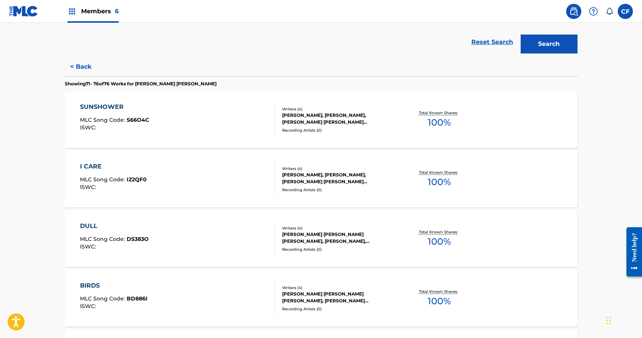
scroll to position [165, 0]
click at [227, 178] on div "I CARE MLC Song Code : IZ2QF0 ISWC :" at bounding box center [177, 179] width 195 height 34
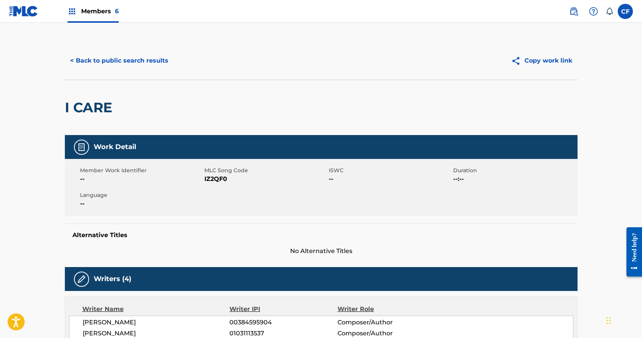
click at [102, 54] on button "< Back to public search results" at bounding box center [119, 60] width 109 height 19
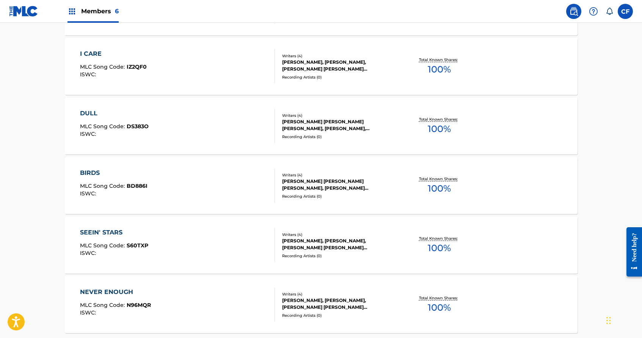
scroll to position [352, 0]
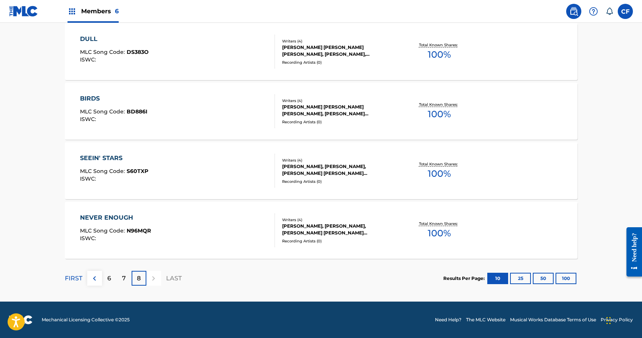
click at [124, 278] on p "7" at bounding box center [124, 278] width 4 height 9
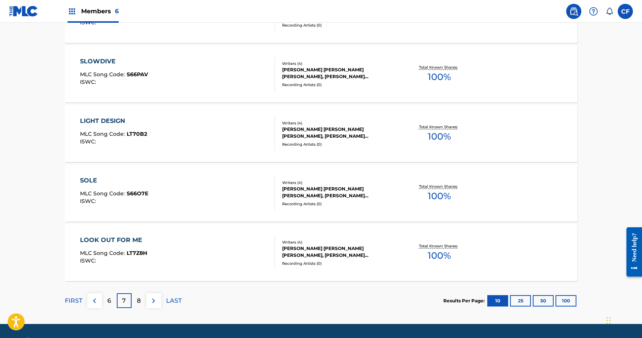
scroll to position [590, 0]
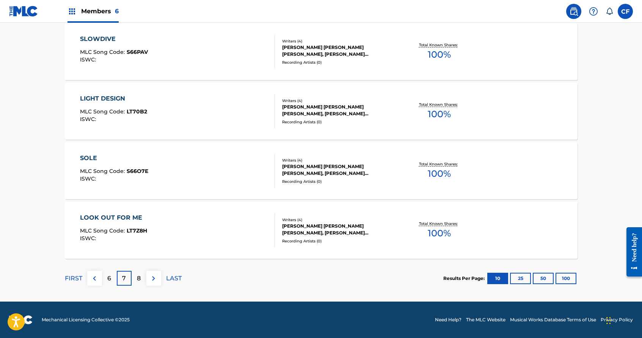
click at [113, 273] on div "6" at bounding box center [109, 278] width 15 height 15
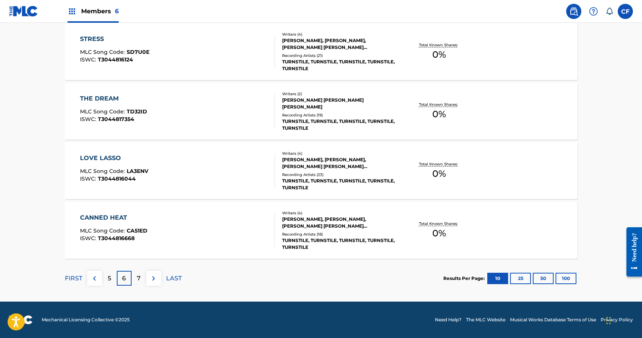
click at [110, 276] on p "5" at bounding box center [109, 278] width 3 height 9
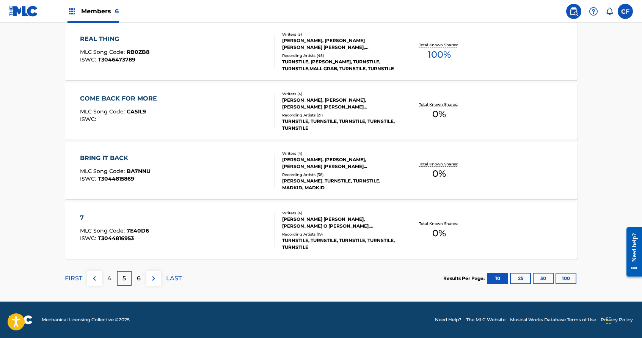
click at [575, 283] on button "100" at bounding box center [566, 278] width 21 height 11
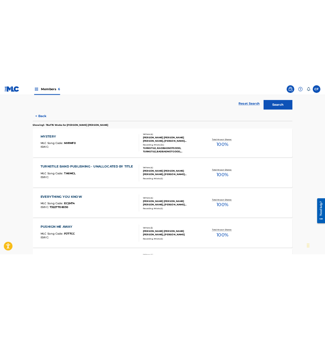
scroll to position [0, 0]
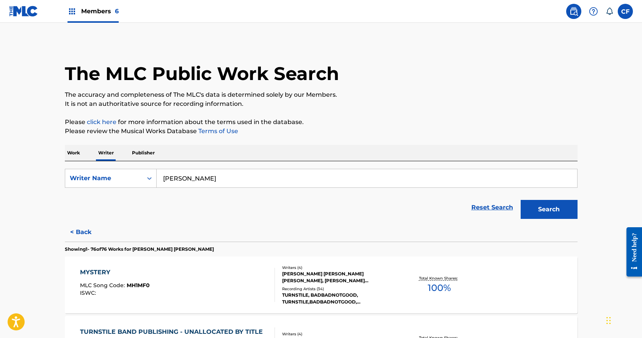
click at [361, 49] on div "The MLC Public Work Search" at bounding box center [321, 69] width 513 height 55
